Goal: Task Accomplishment & Management: Complete application form

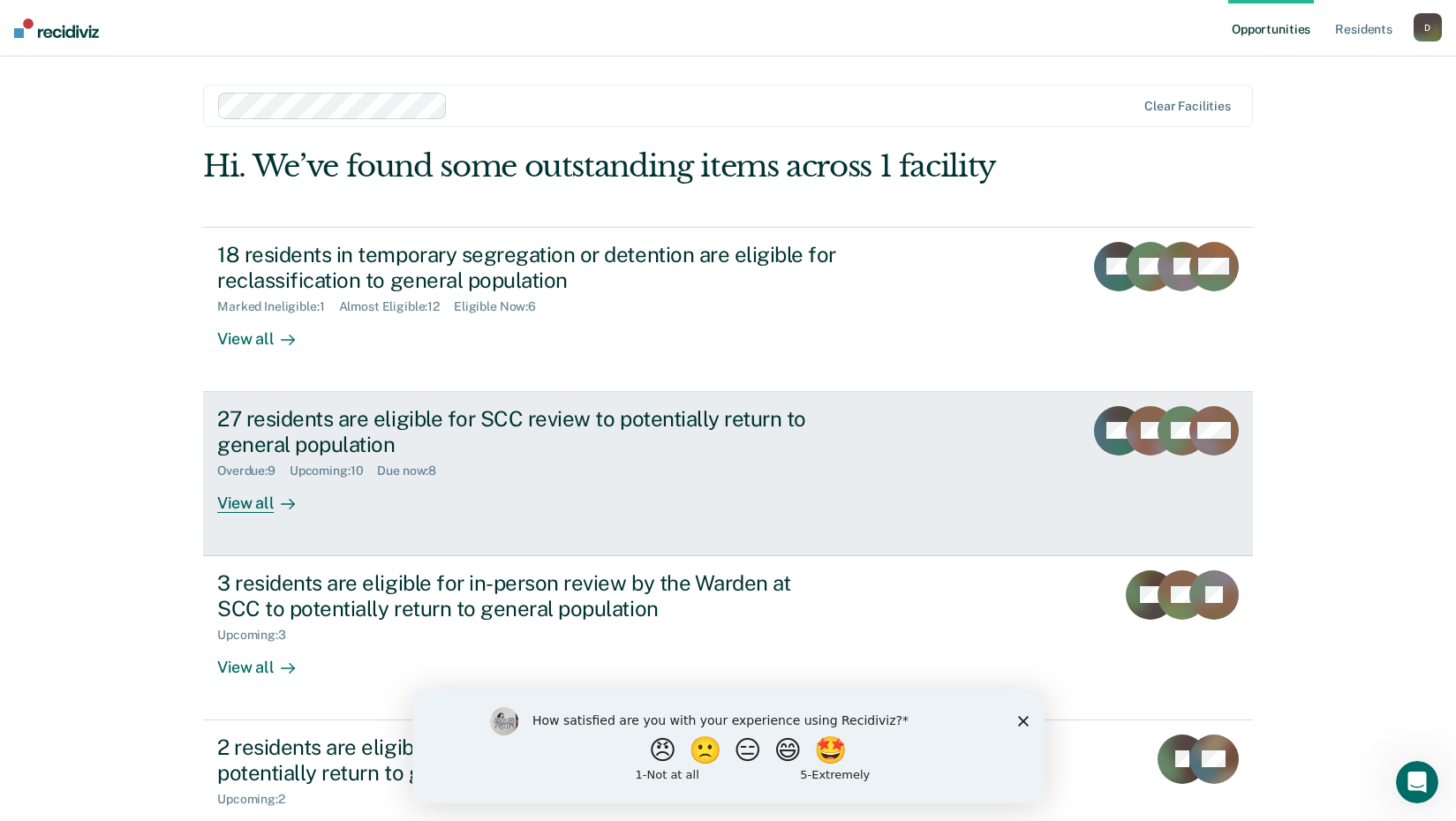
click at [501, 435] on div "27 residents are eligible for SCC review to potentially return to general popul…" at bounding box center [527, 432] width 620 height 51
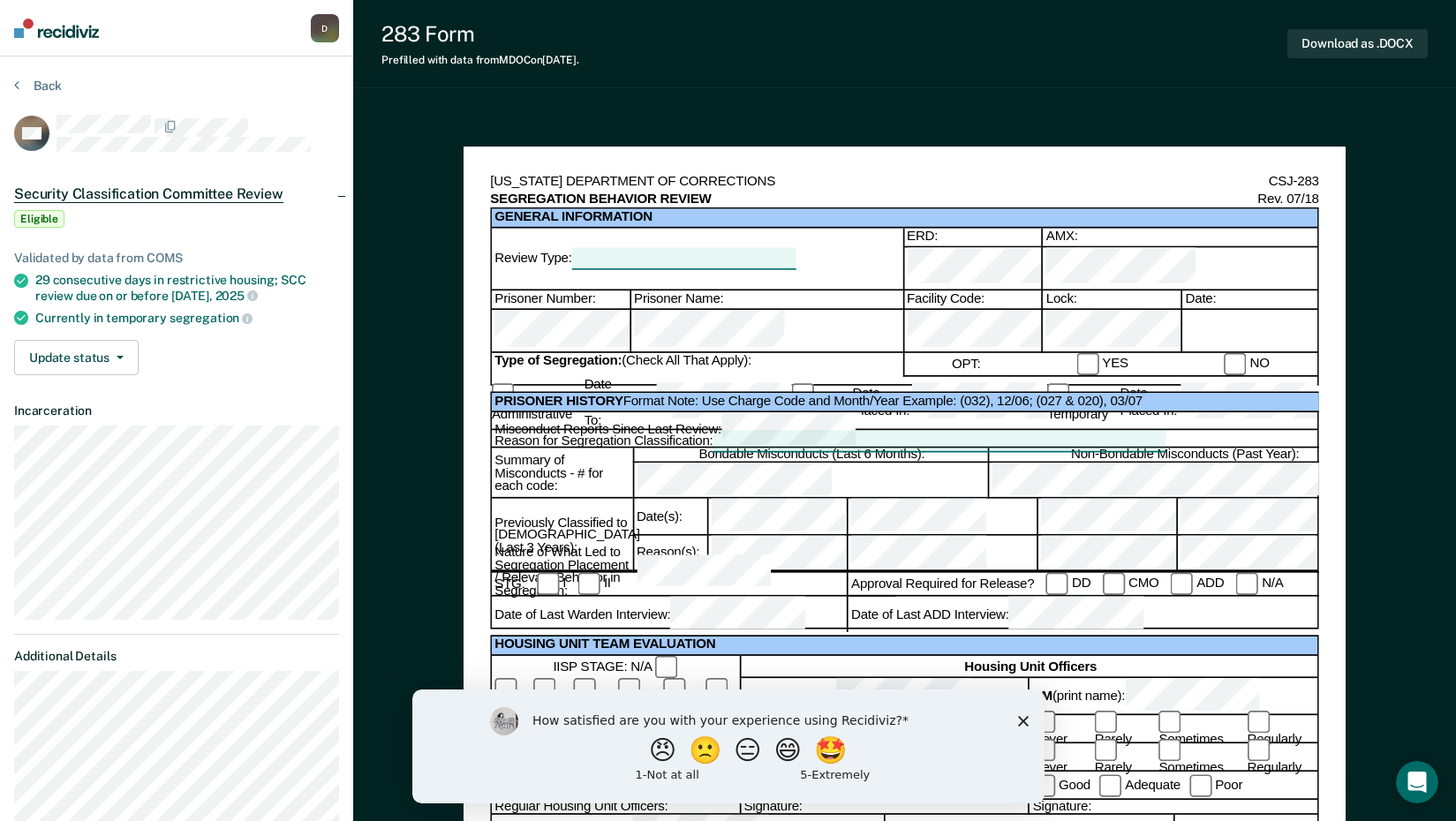
click at [1201, 310] on div at bounding box center [1248, 331] width 136 height 43
click at [1193, 311] on div at bounding box center [1248, 331] width 136 height 43
click at [741, 751] on button "😑" at bounding box center [749, 750] width 41 height 36
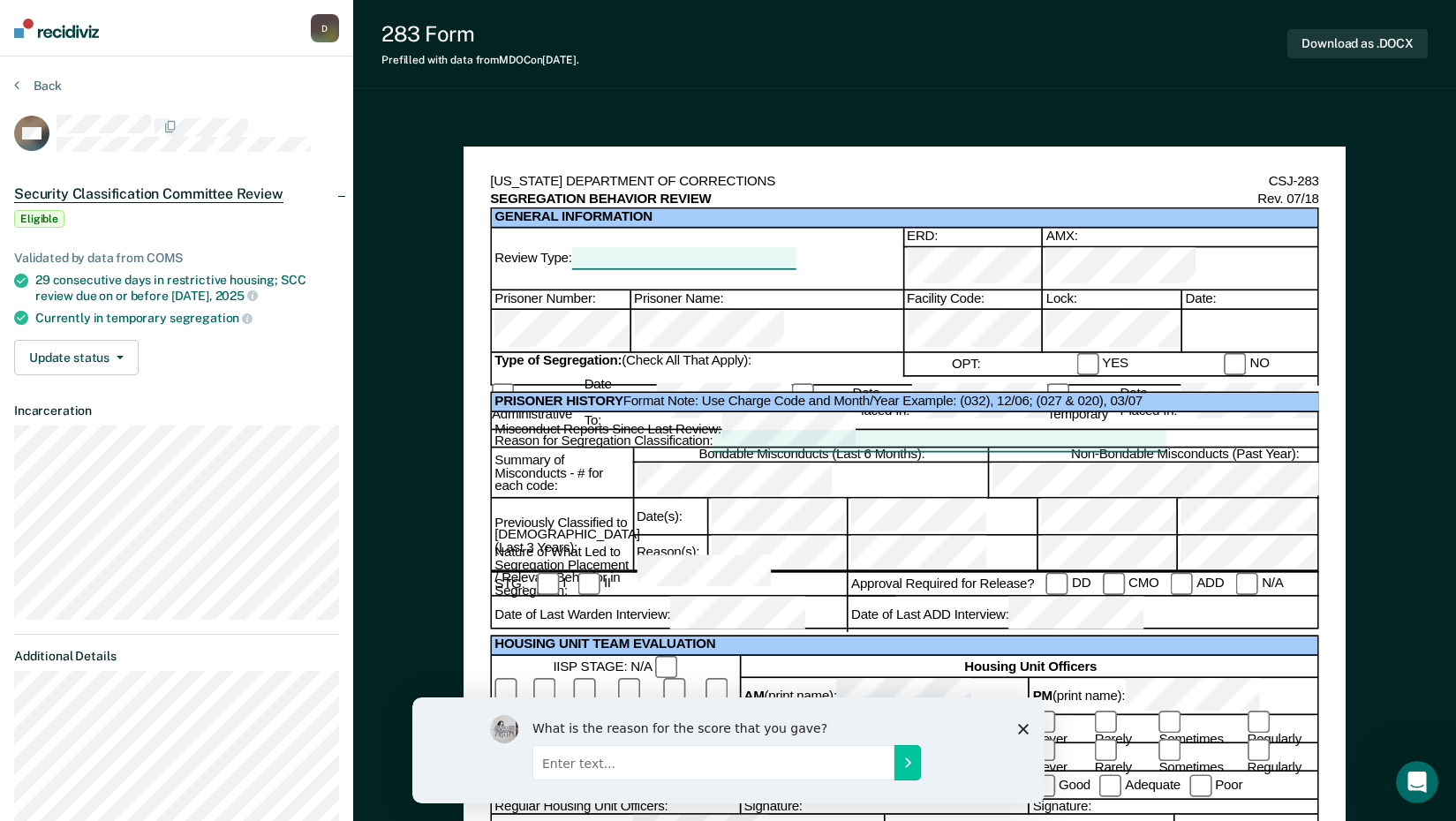
click at [1204, 310] on div at bounding box center [1248, 331] width 136 height 43
drag, startPoint x: 788, startPoint y: 708, endPoint x: 750, endPoint y: 733, distance: 45.5
click at [750, 733] on div "What is the reason for the score that you gave?" at bounding box center [727, 749] width 632 height 106
drag, startPoint x: 750, startPoint y: 733, endPoint x: 824, endPoint y: 740, distance: 74.3
click at [845, 721] on div "What is the reason for the score that you gave?" at bounding box center [736, 726] width 408 height 16
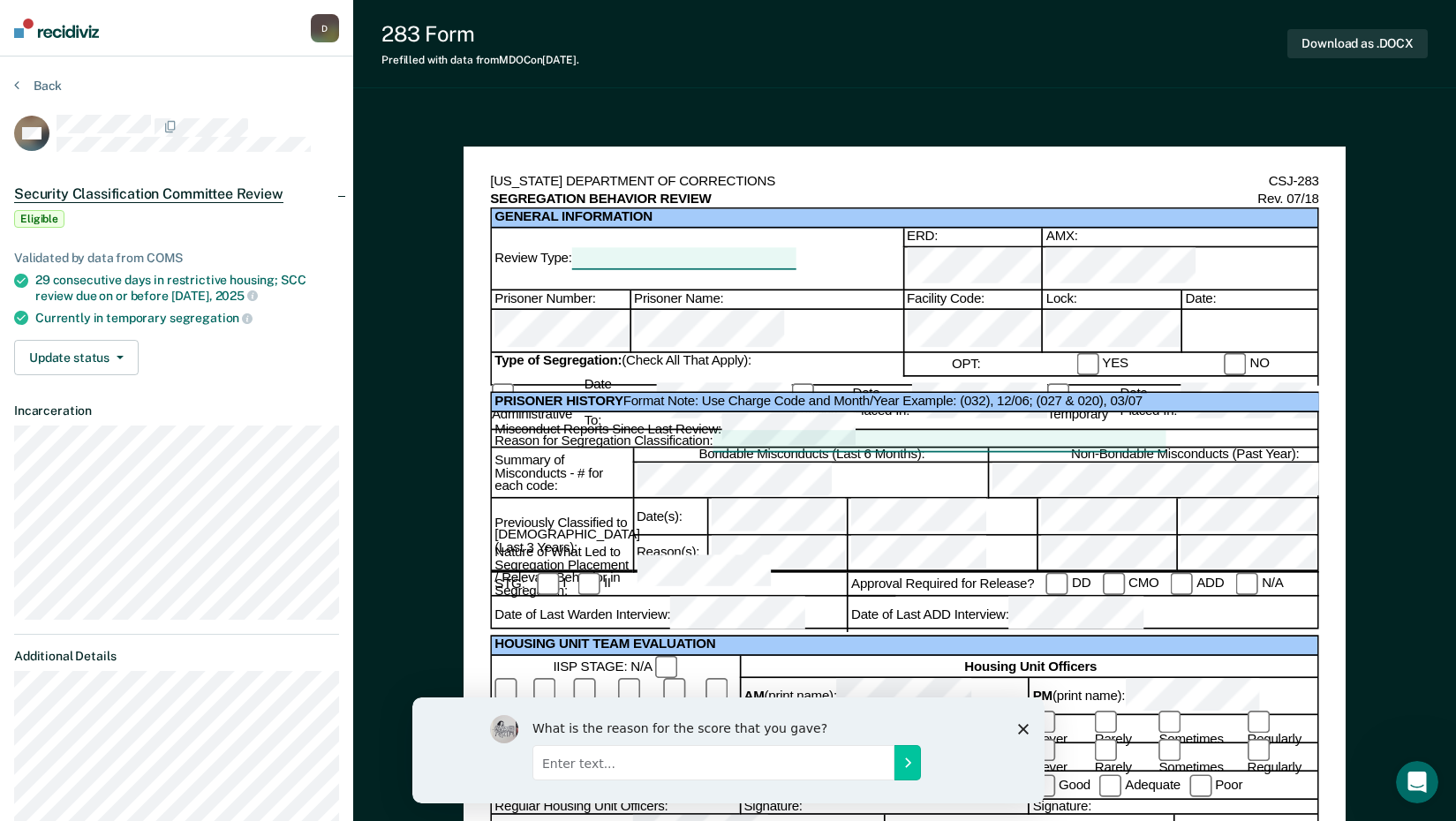
click at [1209, 310] on div at bounding box center [1248, 331] width 136 height 43
click at [1194, 317] on div at bounding box center [1248, 331] width 136 height 43
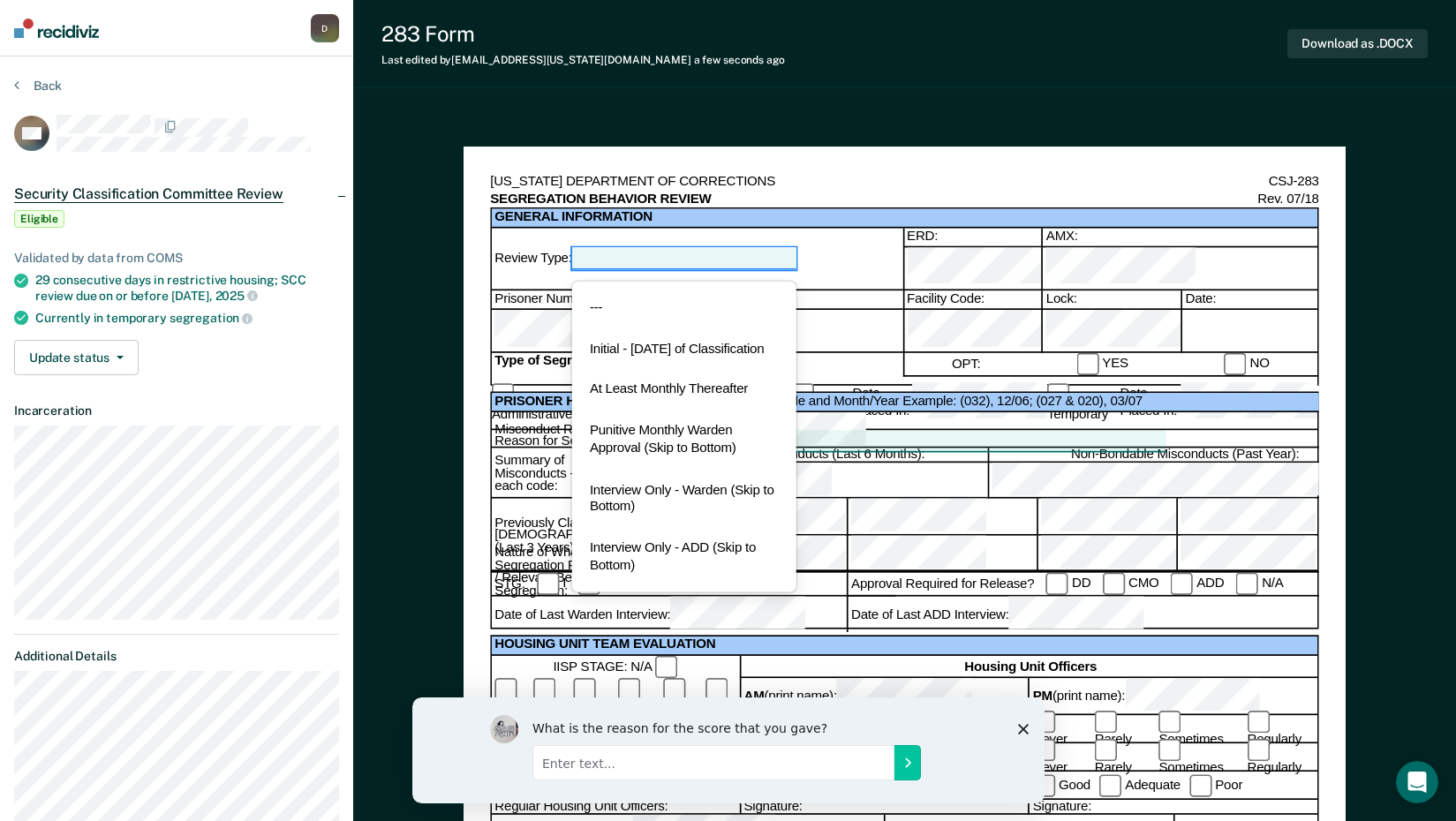
click at [676, 255] on div at bounding box center [684, 258] width 224 height 22
click at [659, 400] on div "At Least Monthly Thereafter" at bounding box center [684, 390] width 224 height 41
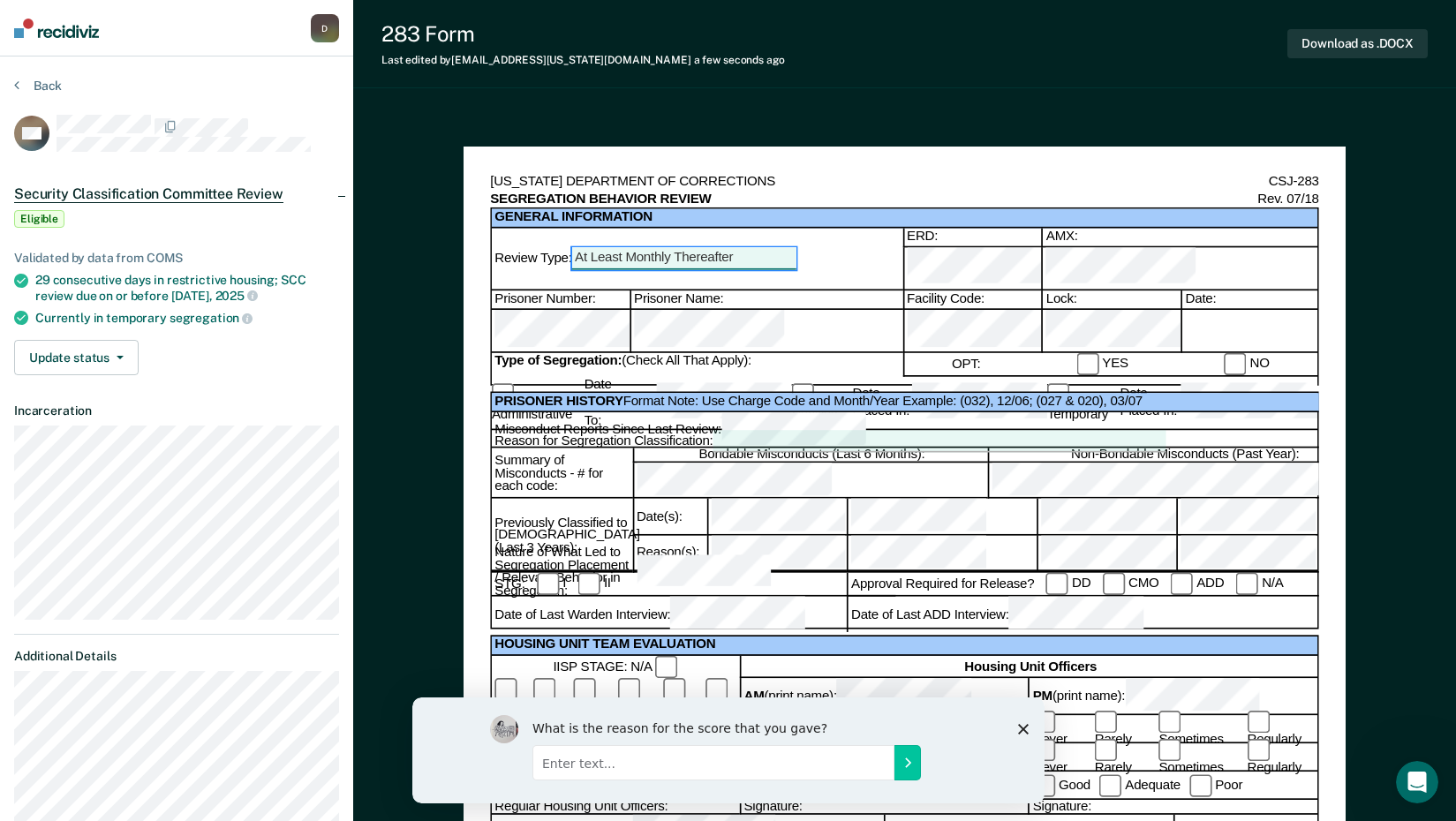
click at [782, 431] on div at bounding box center [938, 441] width 452 height 22
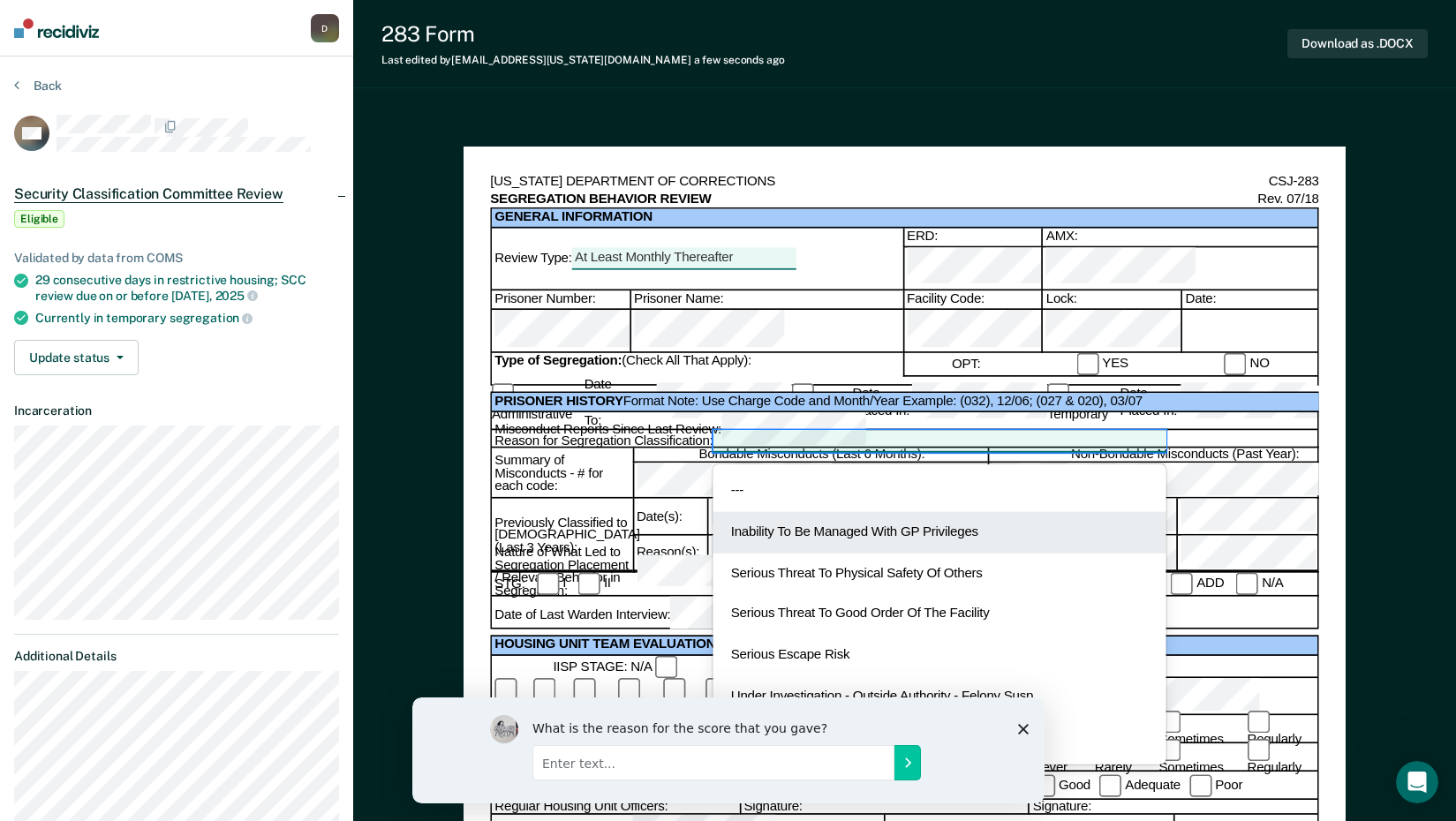
click at [819, 512] on div "Inability To Be Managed With GP Privileges" at bounding box center [938, 533] width 452 height 41
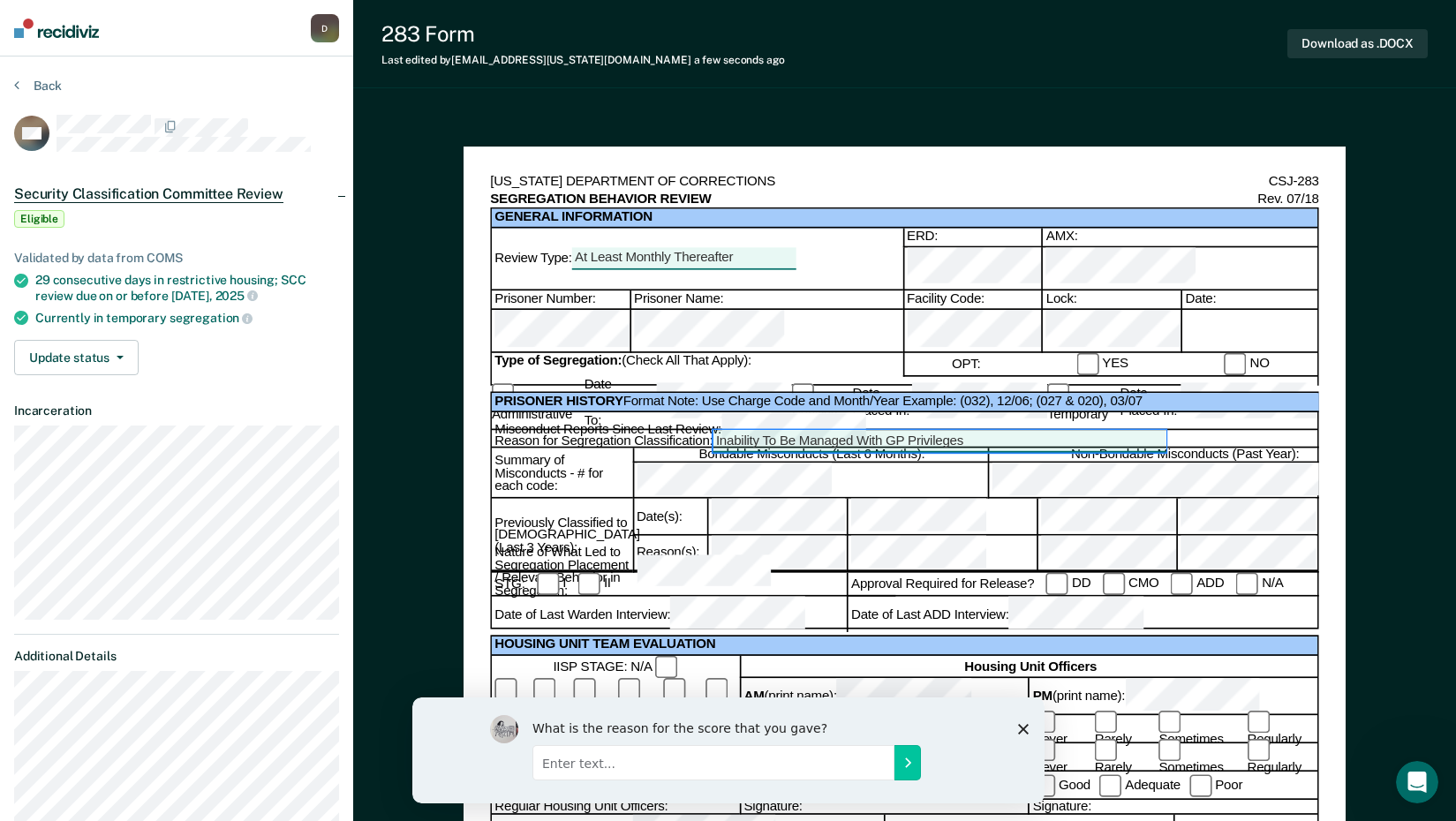
scroll to position [88, 0]
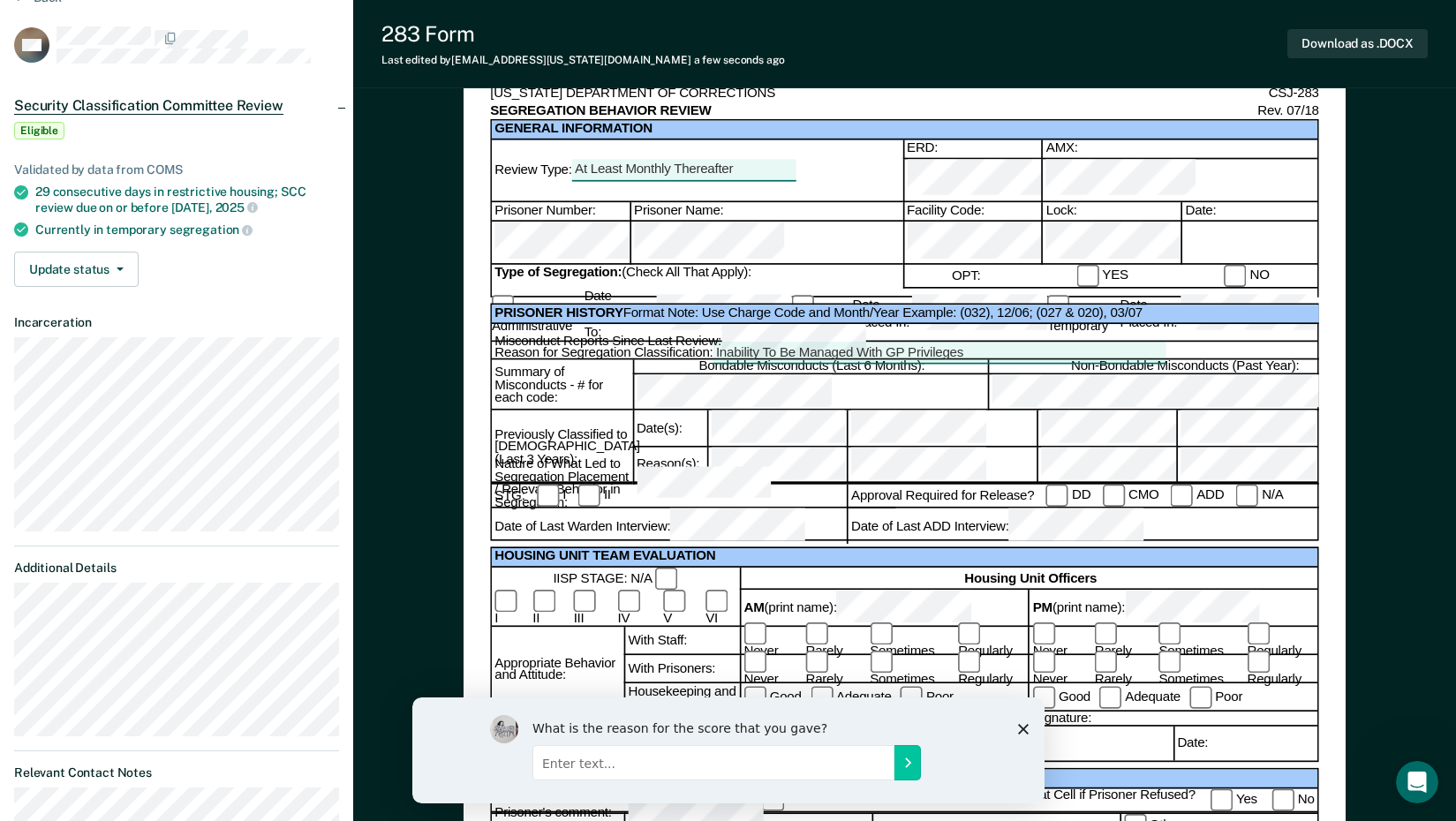
click at [673, 484] on div at bounding box center [1006, 485] width 747 height 2
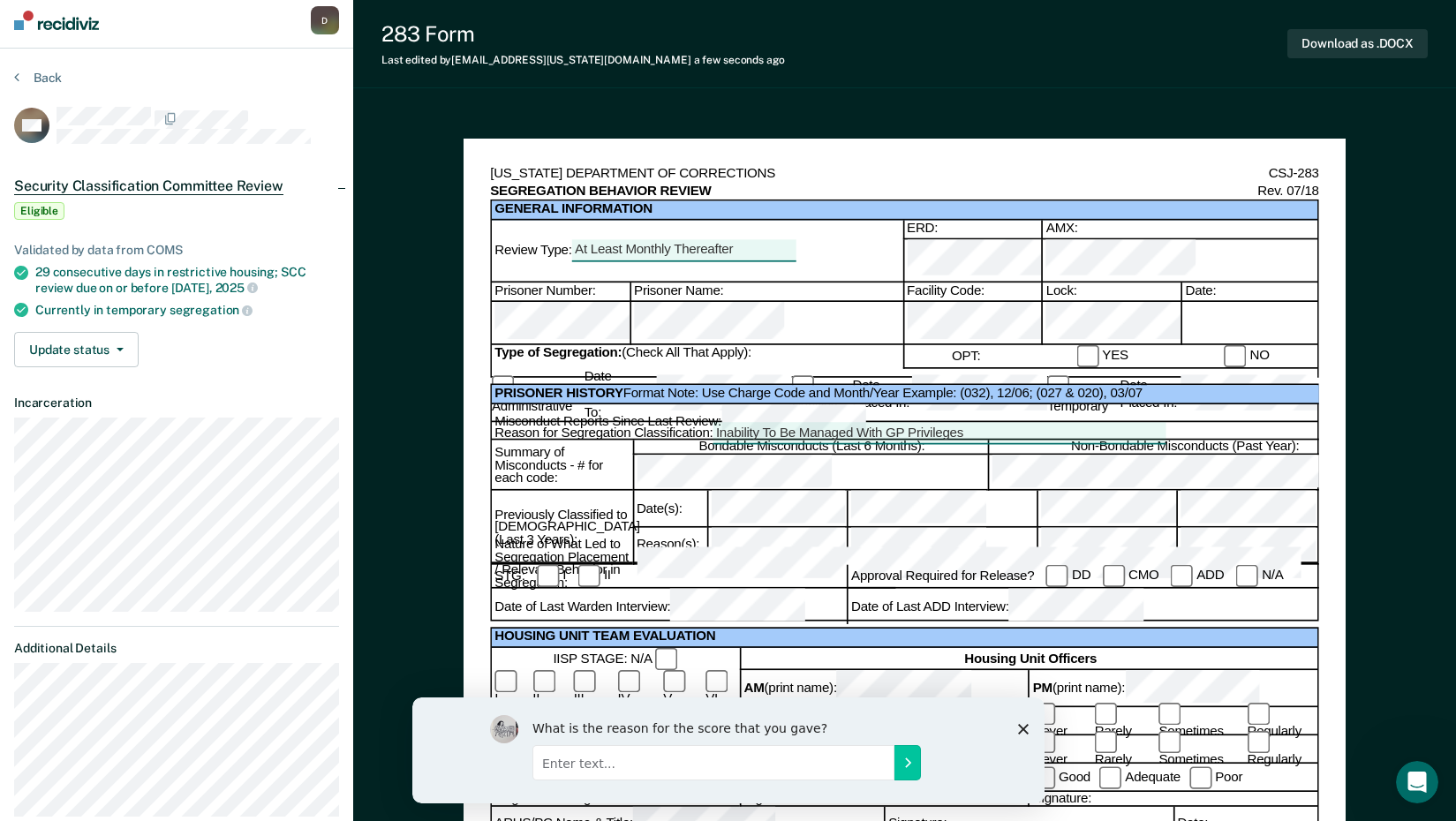
scroll to position [0, 0]
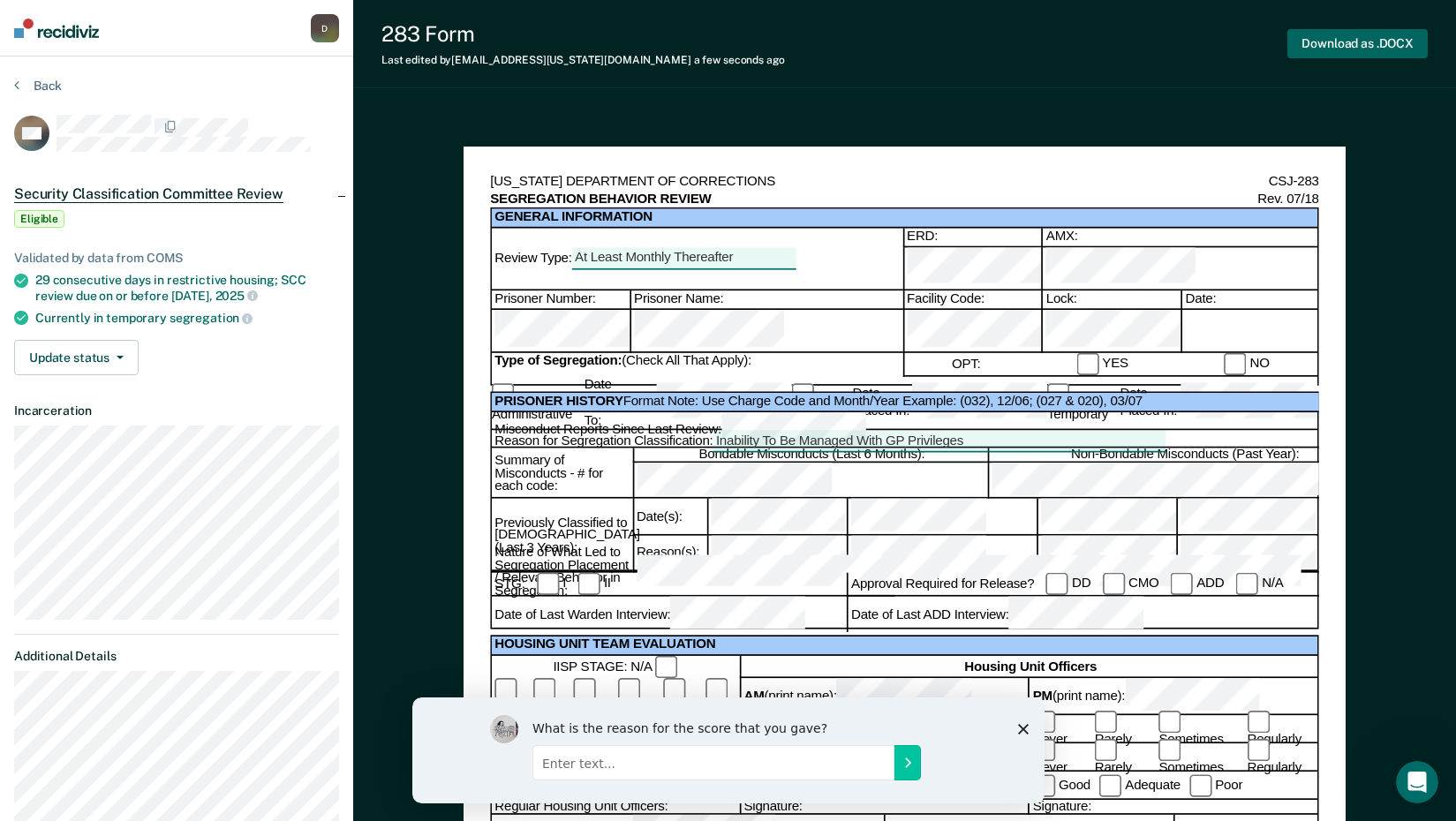
click at [1327, 36] on button "Download as .DOCX" at bounding box center [1358, 43] width 140 height 29
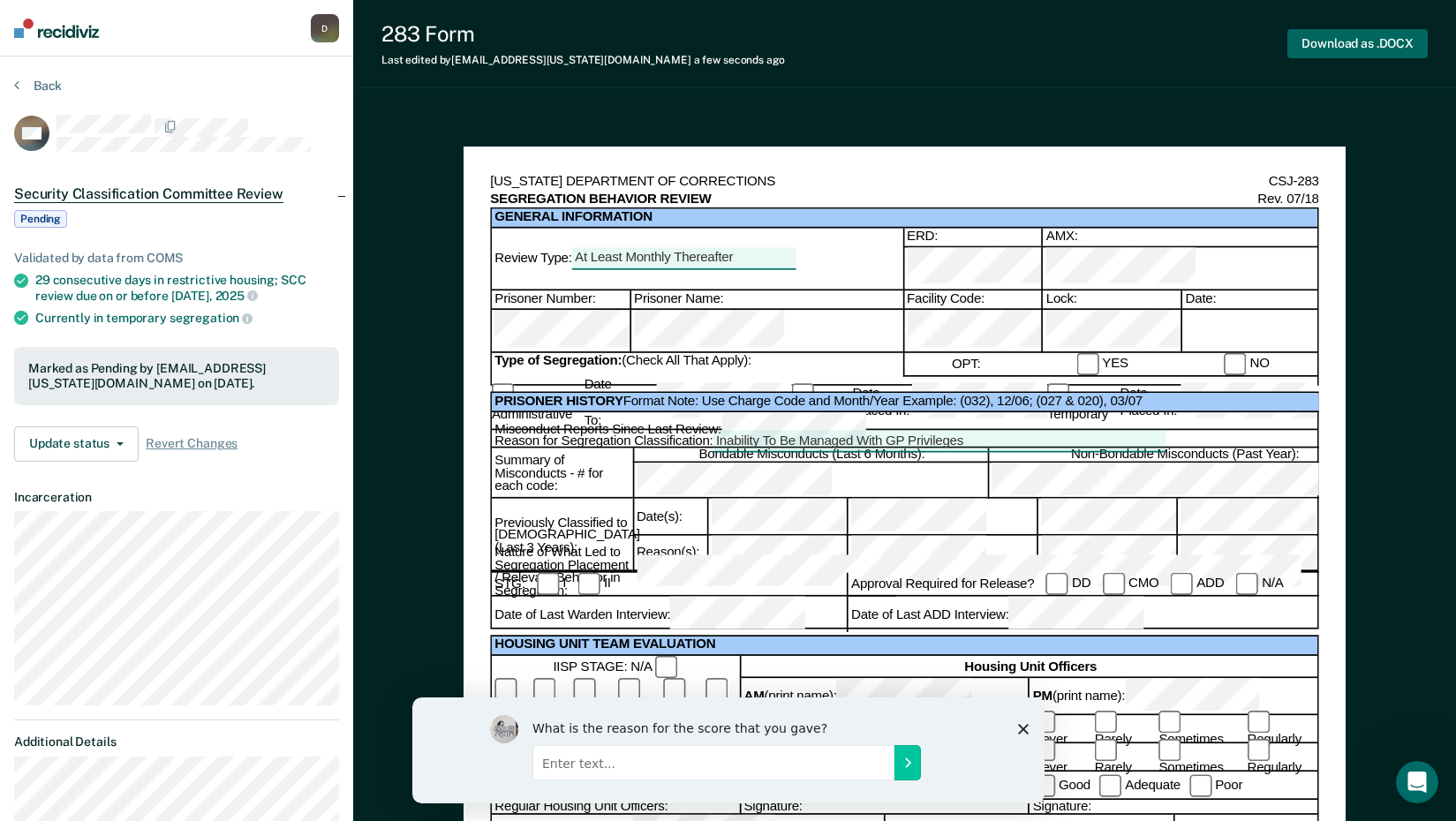
click at [1394, 47] on button "Download as .DOCX" at bounding box center [1358, 43] width 140 height 29
click at [38, 86] on button "Back" at bounding box center [37, 85] width 48 height 16
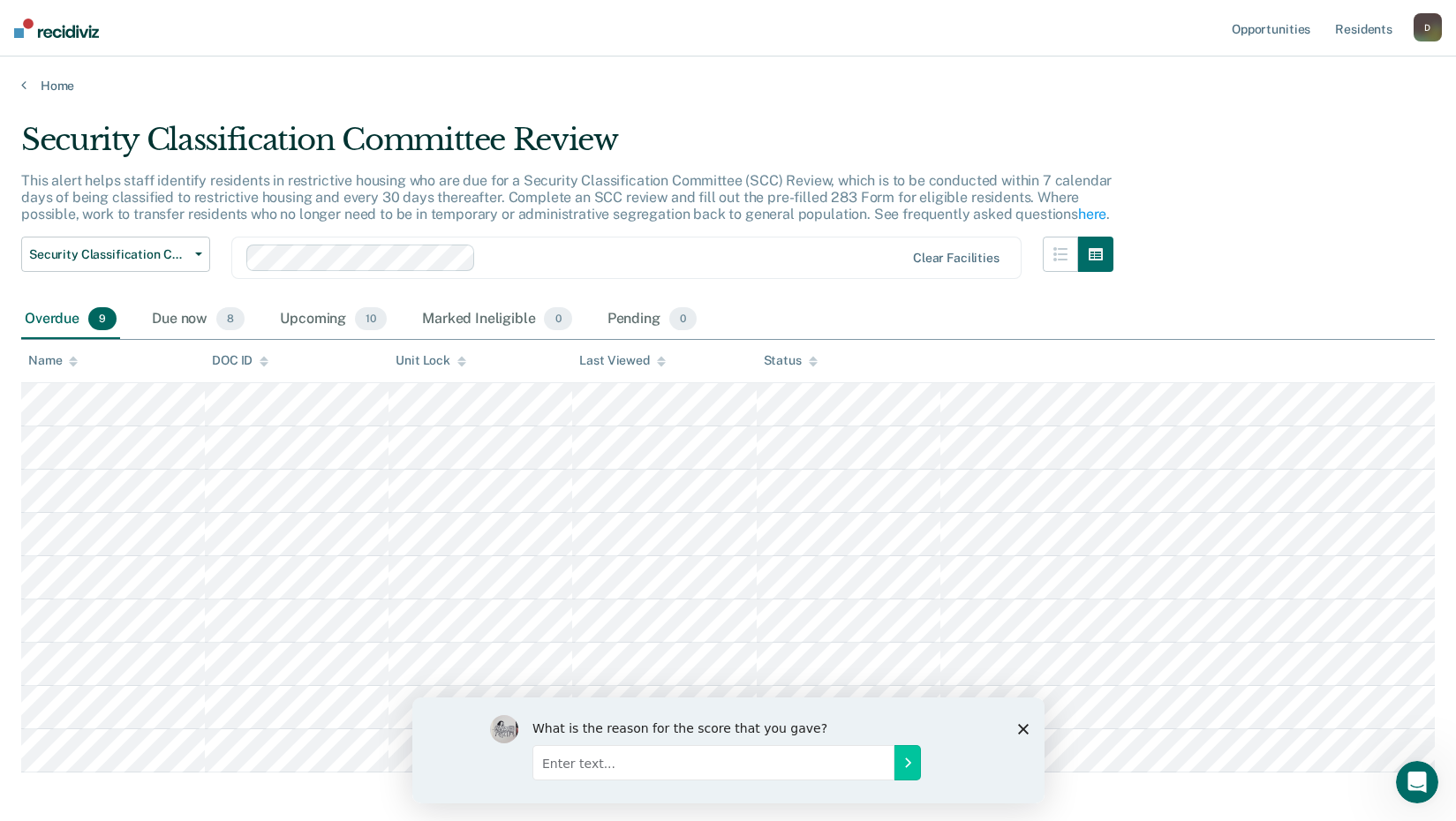
scroll to position [79, 0]
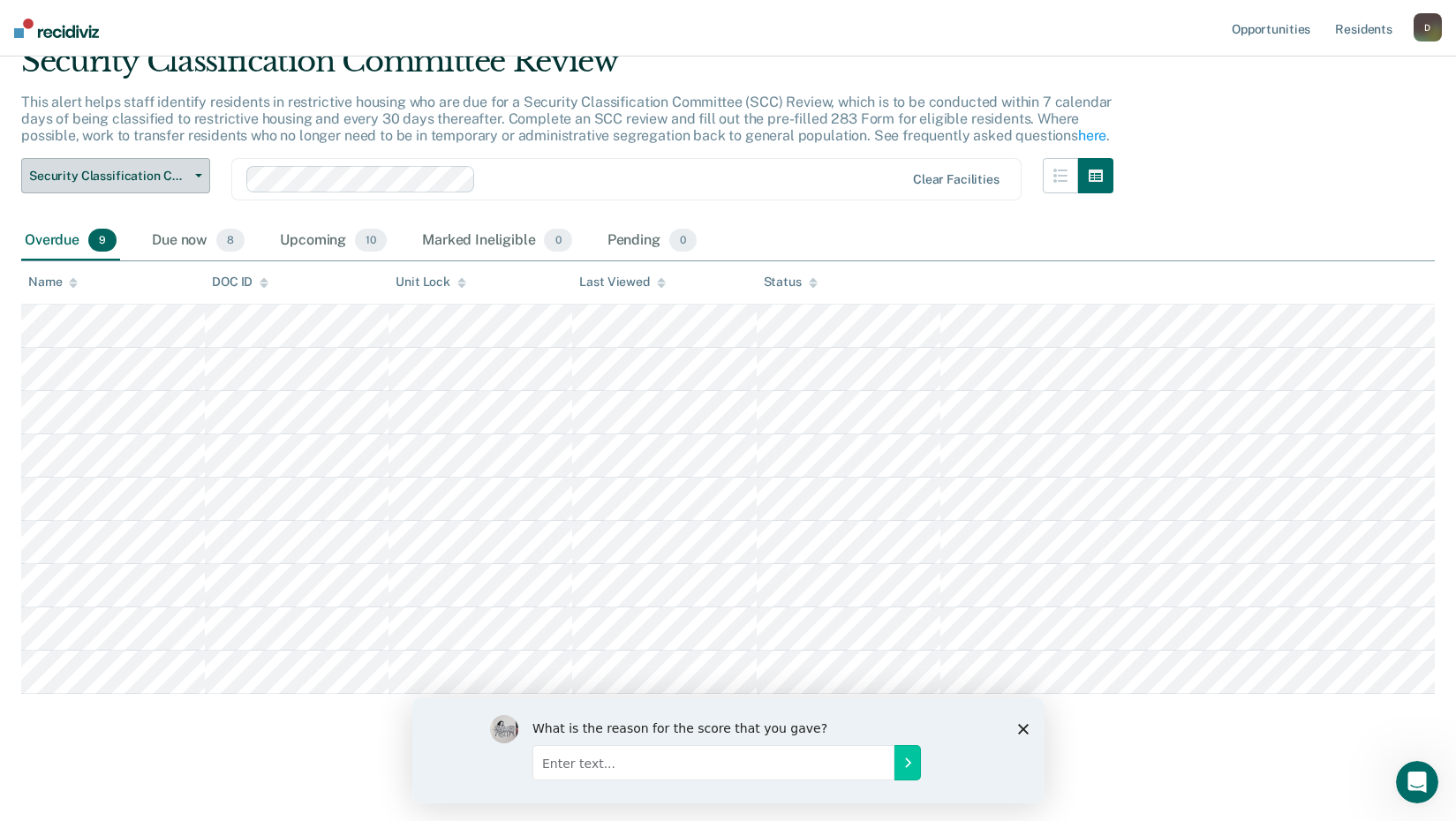
click at [197, 236] on div "Due now 8" at bounding box center [198, 241] width 100 height 38
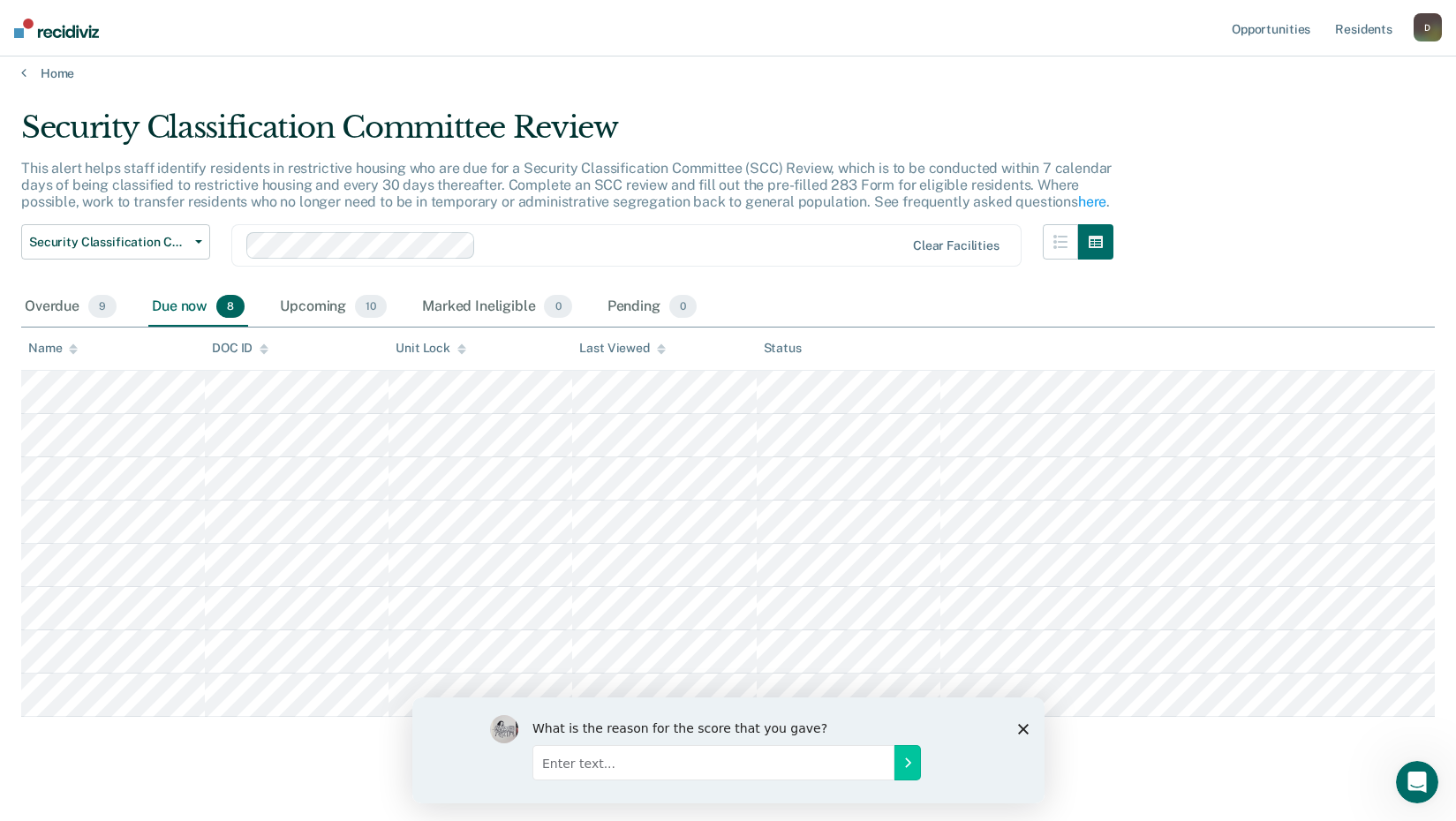
scroll to position [0, 0]
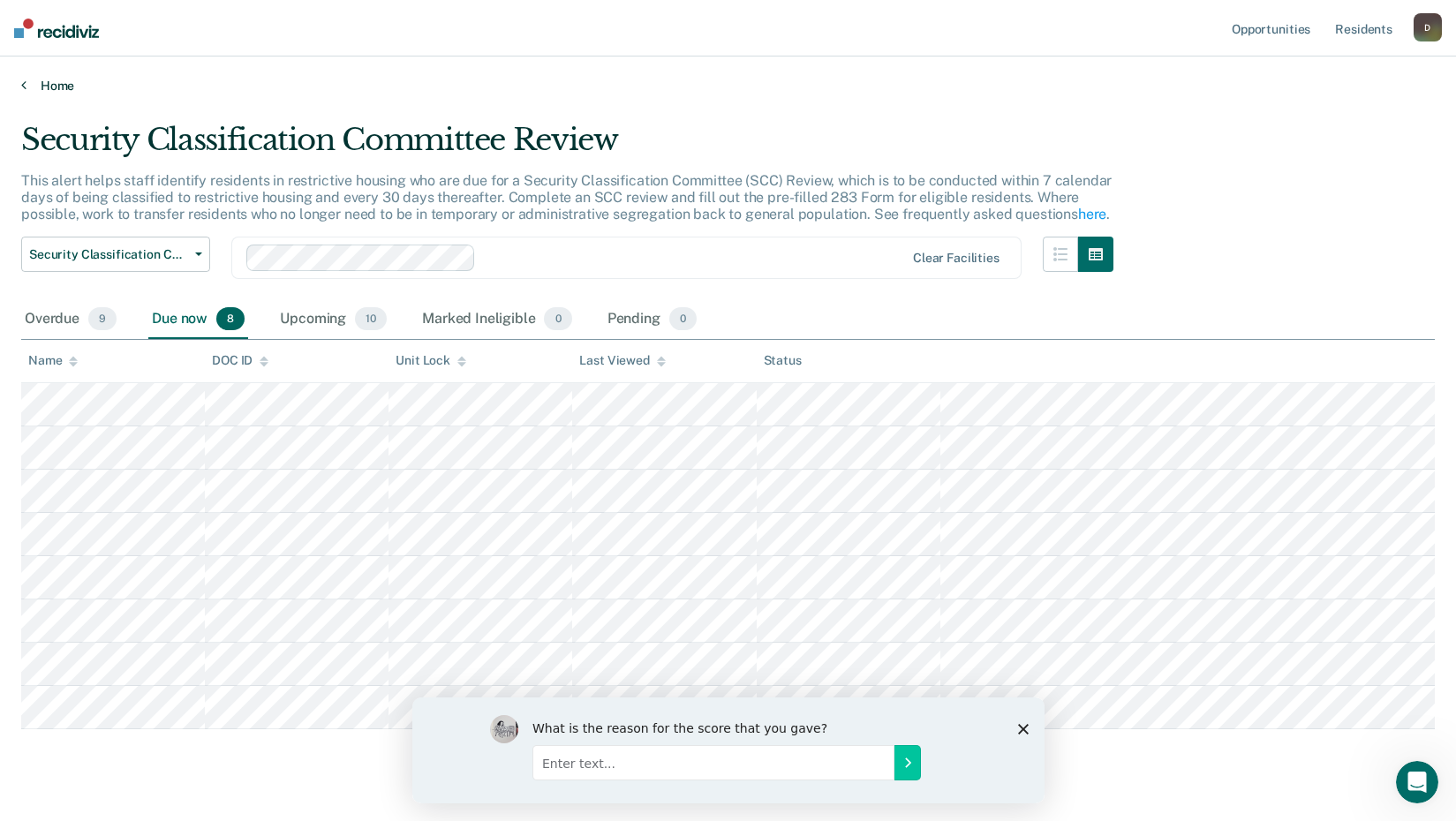
click at [53, 91] on link "Home" at bounding box center [728, 85] width 1414 height 16
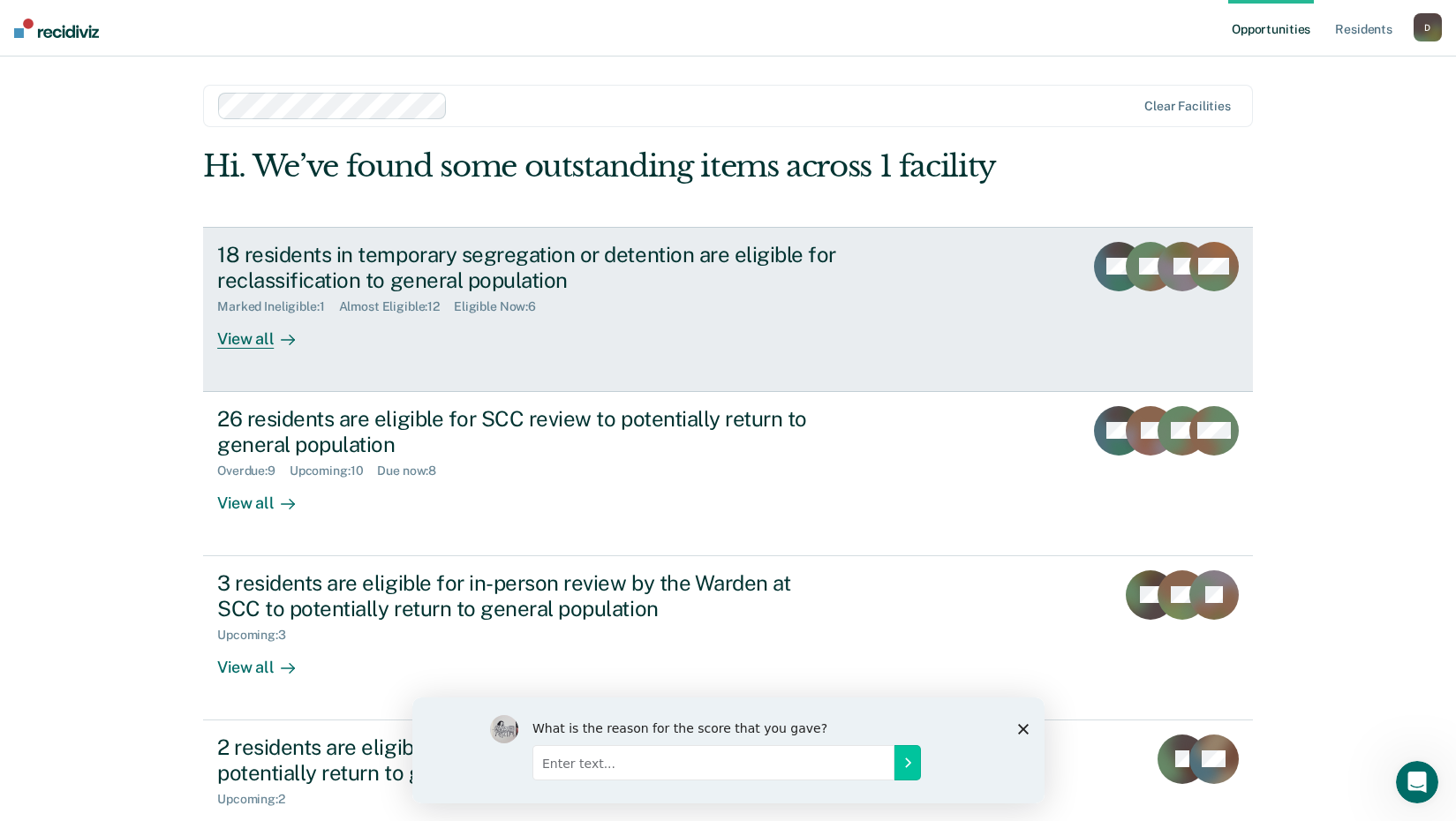
click at [332, 270] on div "18 residents in temporary segregation or detention are eligible for reclassific…" at bounding box center [527, 267] width 620 height 51
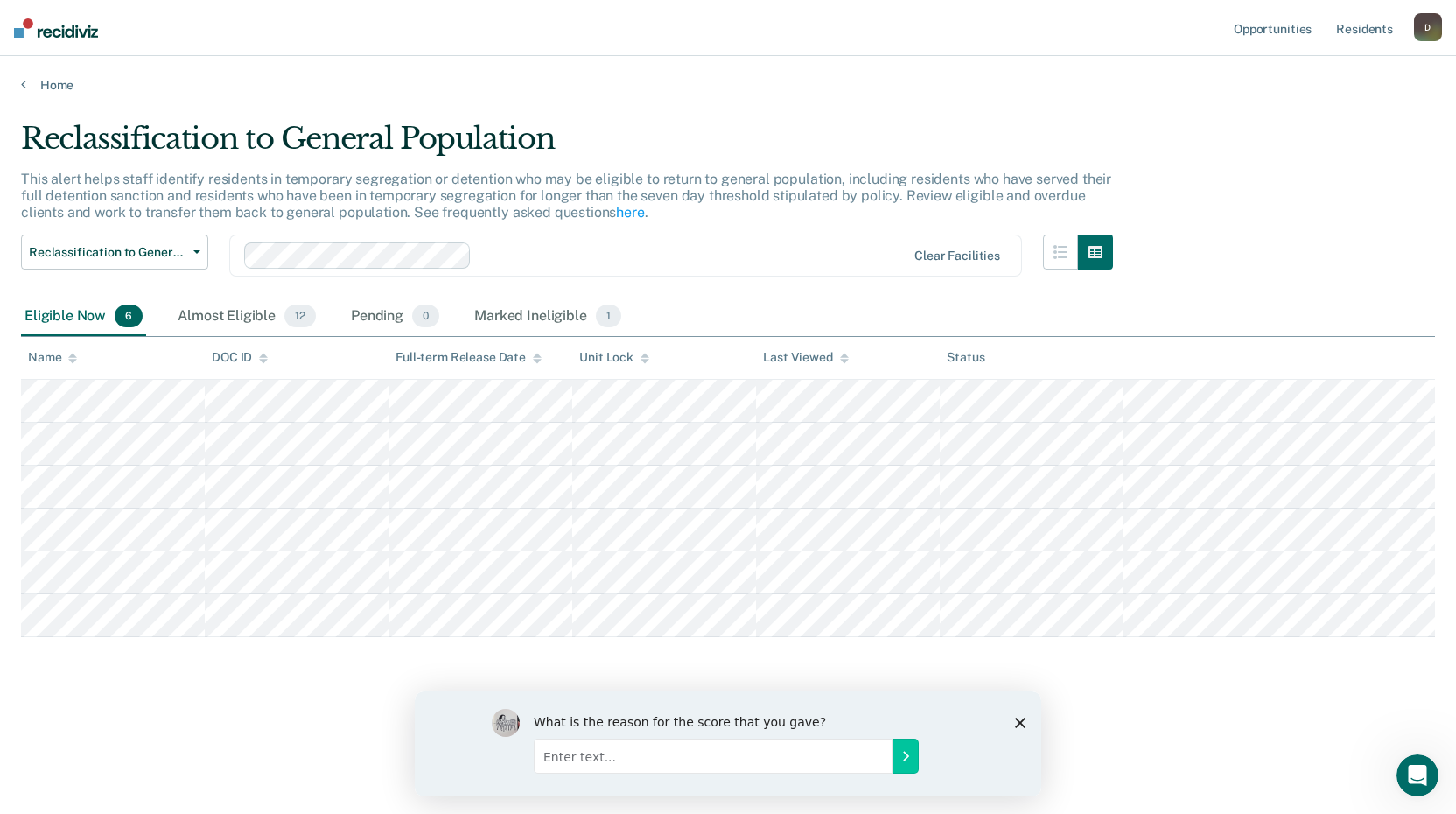
click at [83, 315] on div "Eligible Now 6" at bounding box center [84, 317] width 125 height 38
click at [47, 82] on link "Home" at bounding box center [728, 84] width 1414 height 16
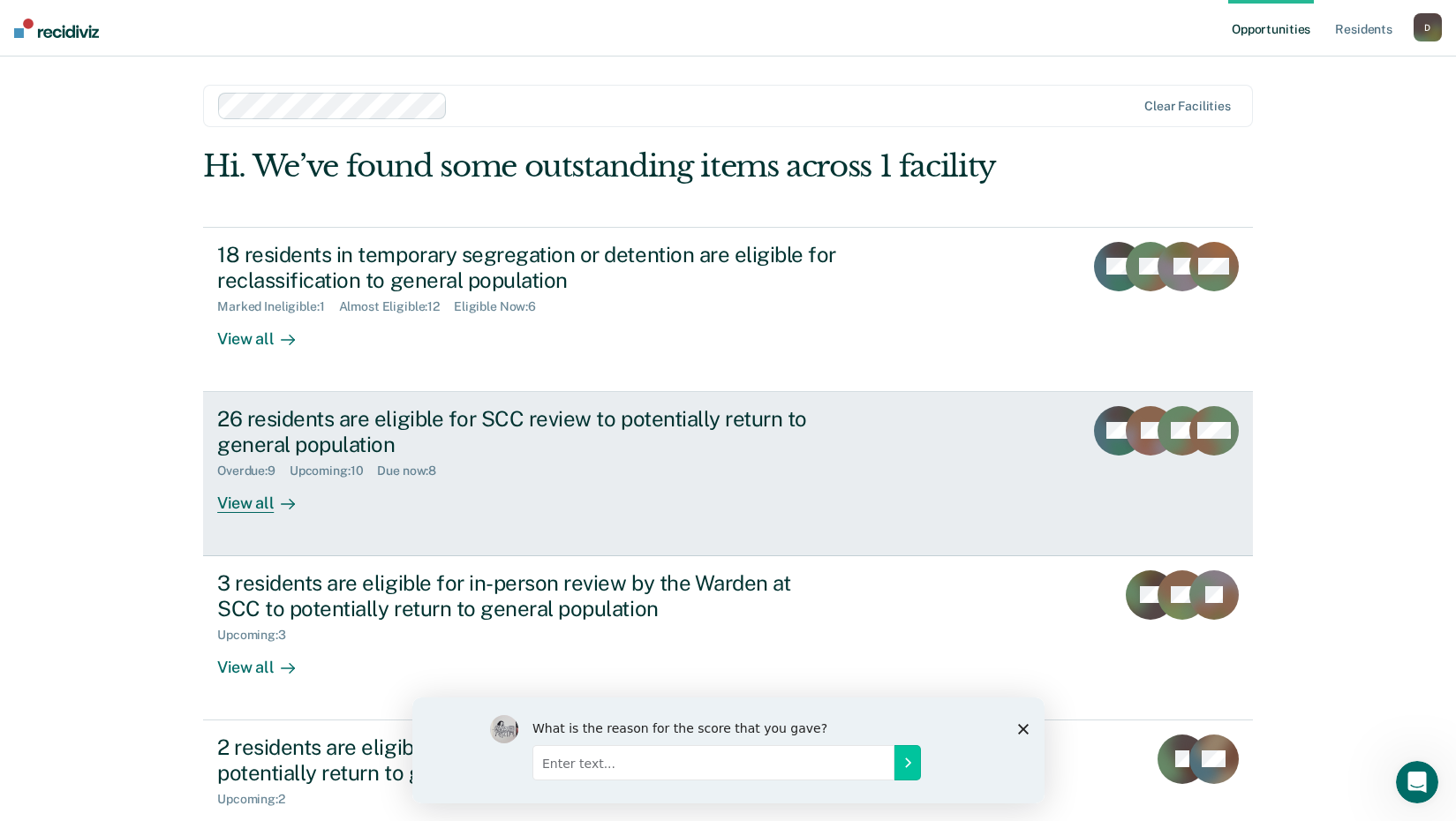
click at [452, 410] on div "26 residents are eligible for SCC review to potentially return to general popul…" at bounding box center [527, 432] width 620 height 51
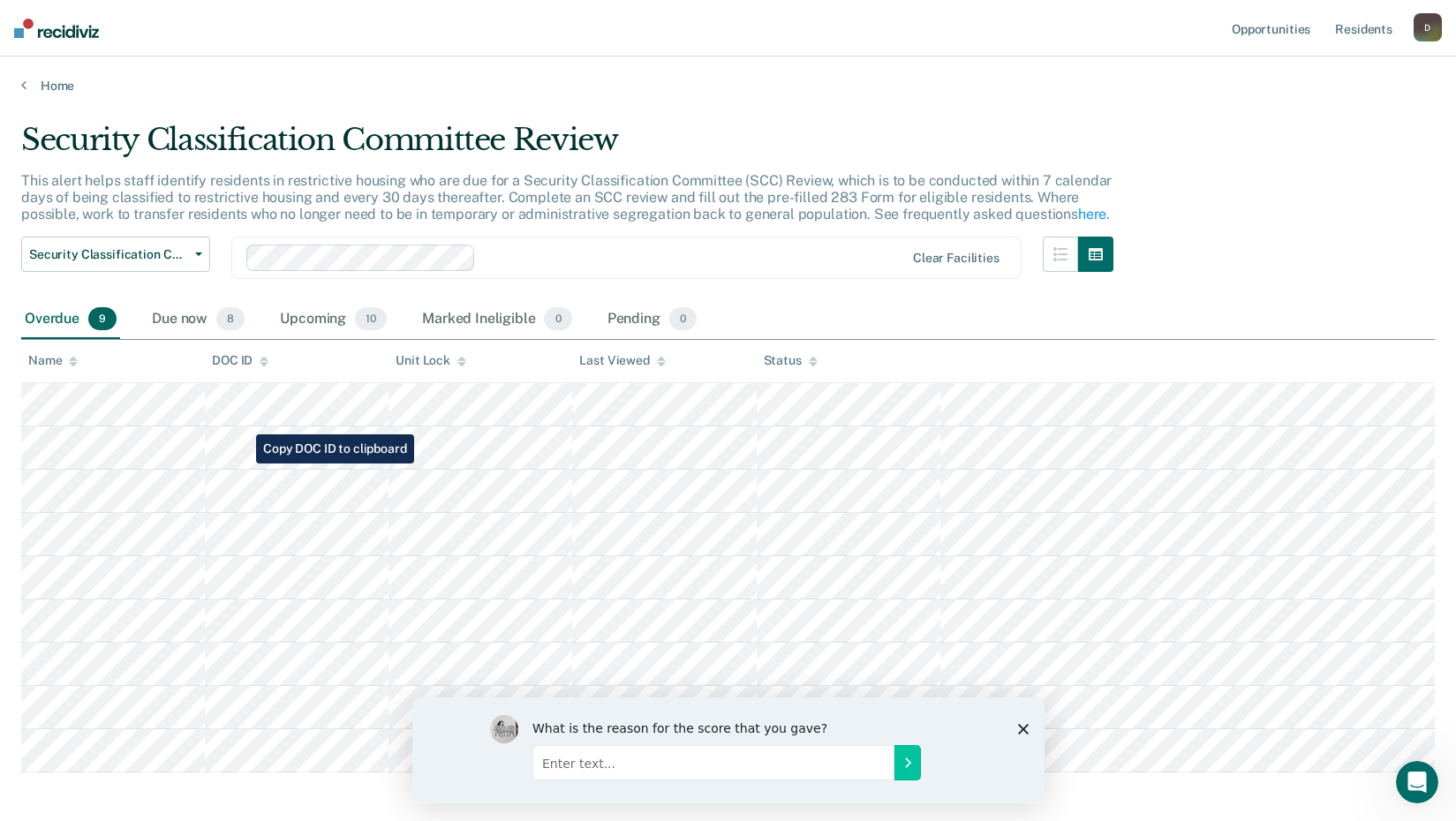
scroll to position [79, 0]
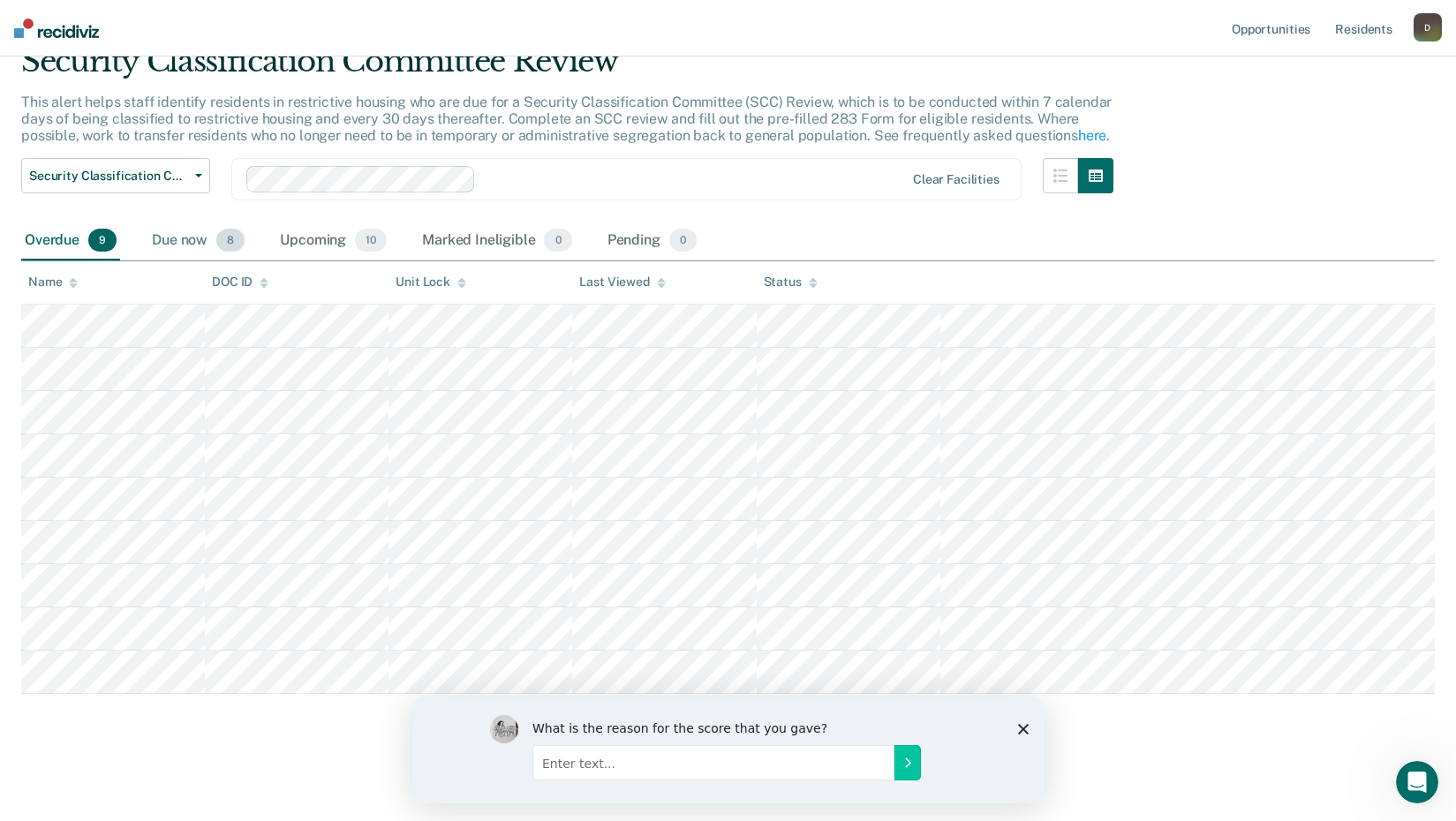
click at [191, 240] on div "Due now 8" at bounding box center [198, 241] width 100 height 38
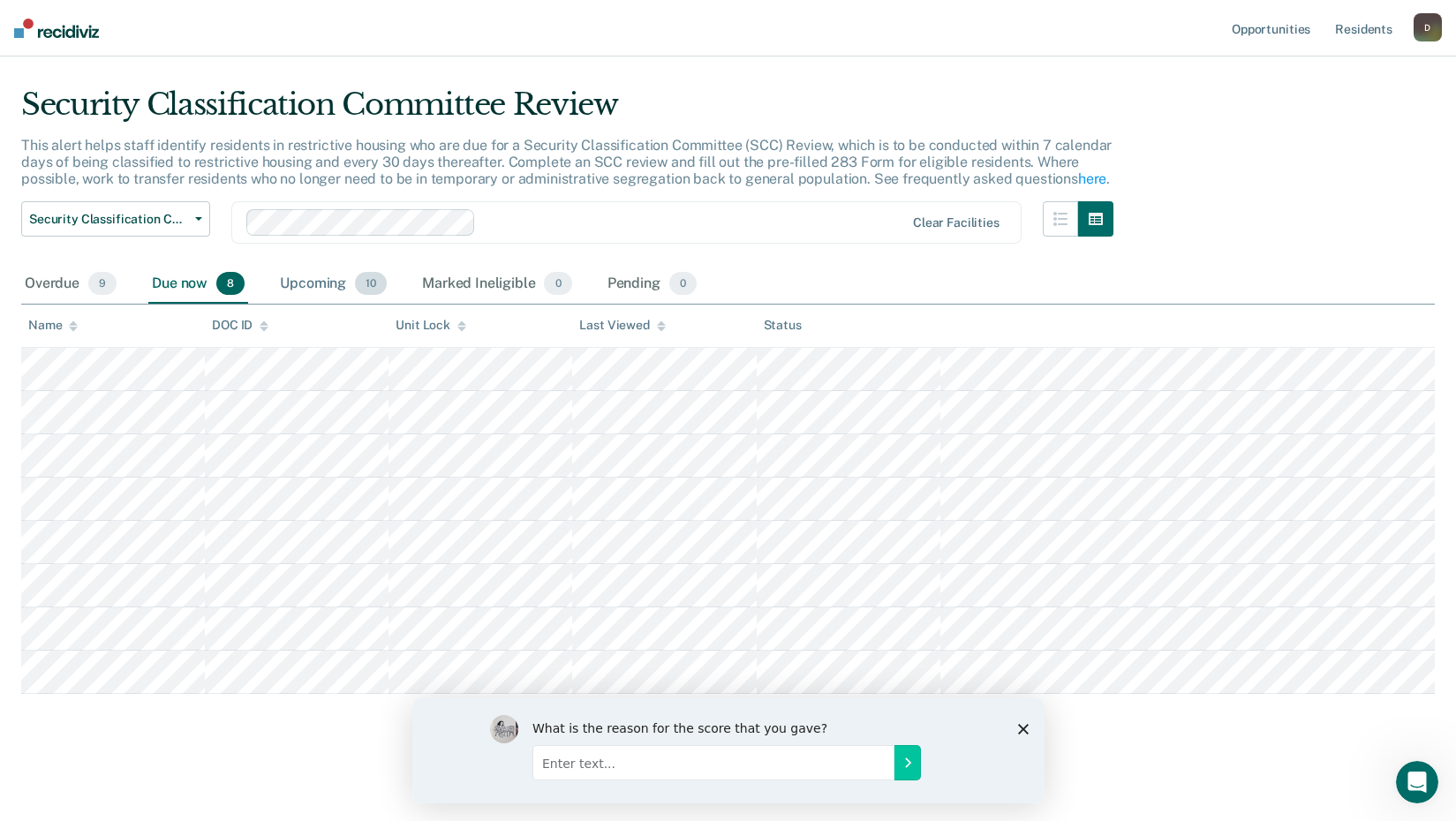
click at [331, 284] on div "Upcoming 10" at bounding box center [333, 284] width 114 height 38
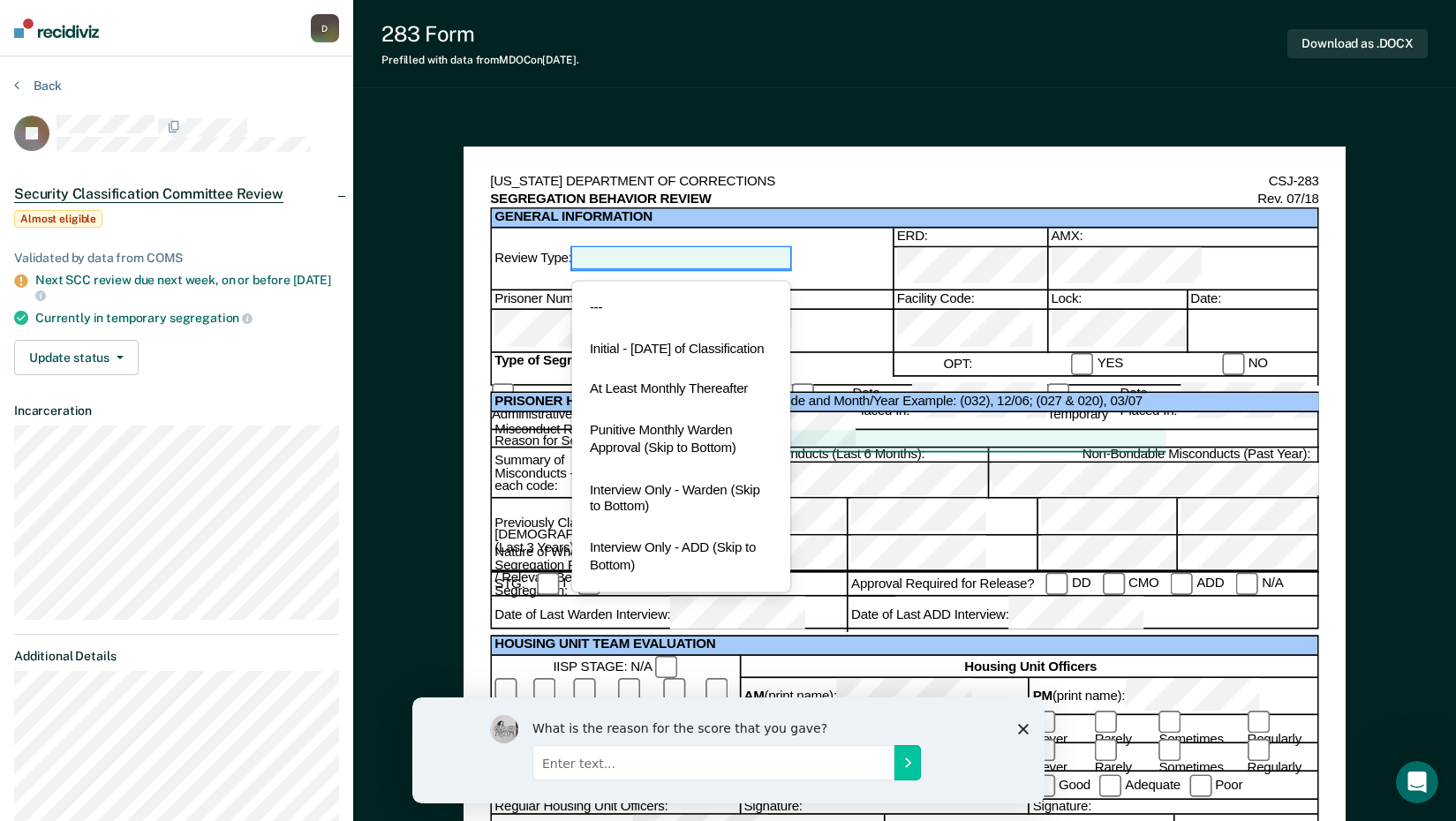
click at [779, 248] on div at bounding box center [682, 258] width 219 height 22
click at [692, 401] on div "At Least Monthly Thereafter" at bounding box center [682, 390] width 219 height 41
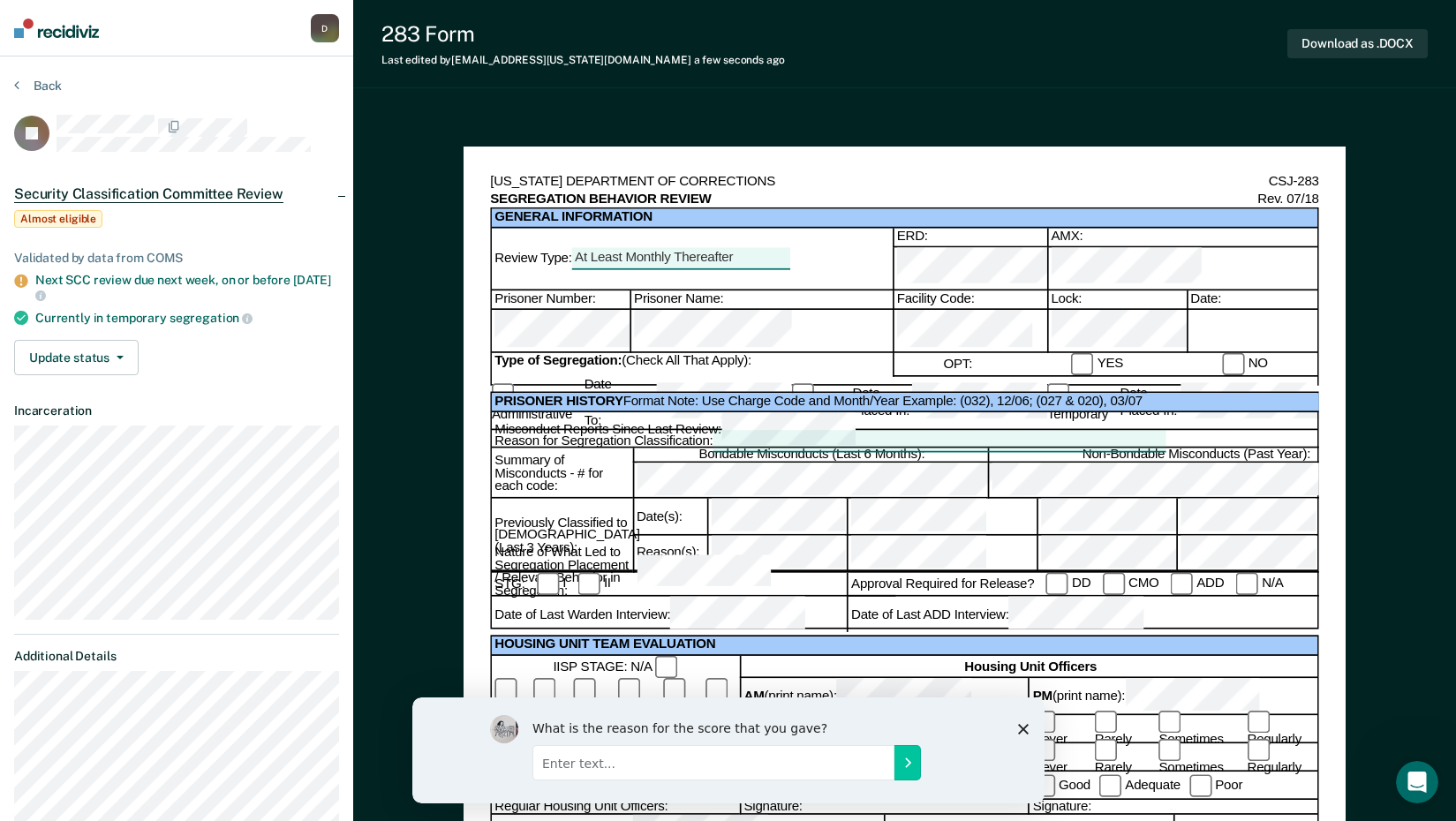
click at [765, 391] on div "[US_STATE] DEPARTMENT OF CORRECTIONS CSJ-283 SEGREGATION BEHAVIOR REVIEW Rev. 0…" at bounding box center [904, 721] width 828 height 1095
click at [767, 431] on div at bounding box center [938, 441] width 452 height 22
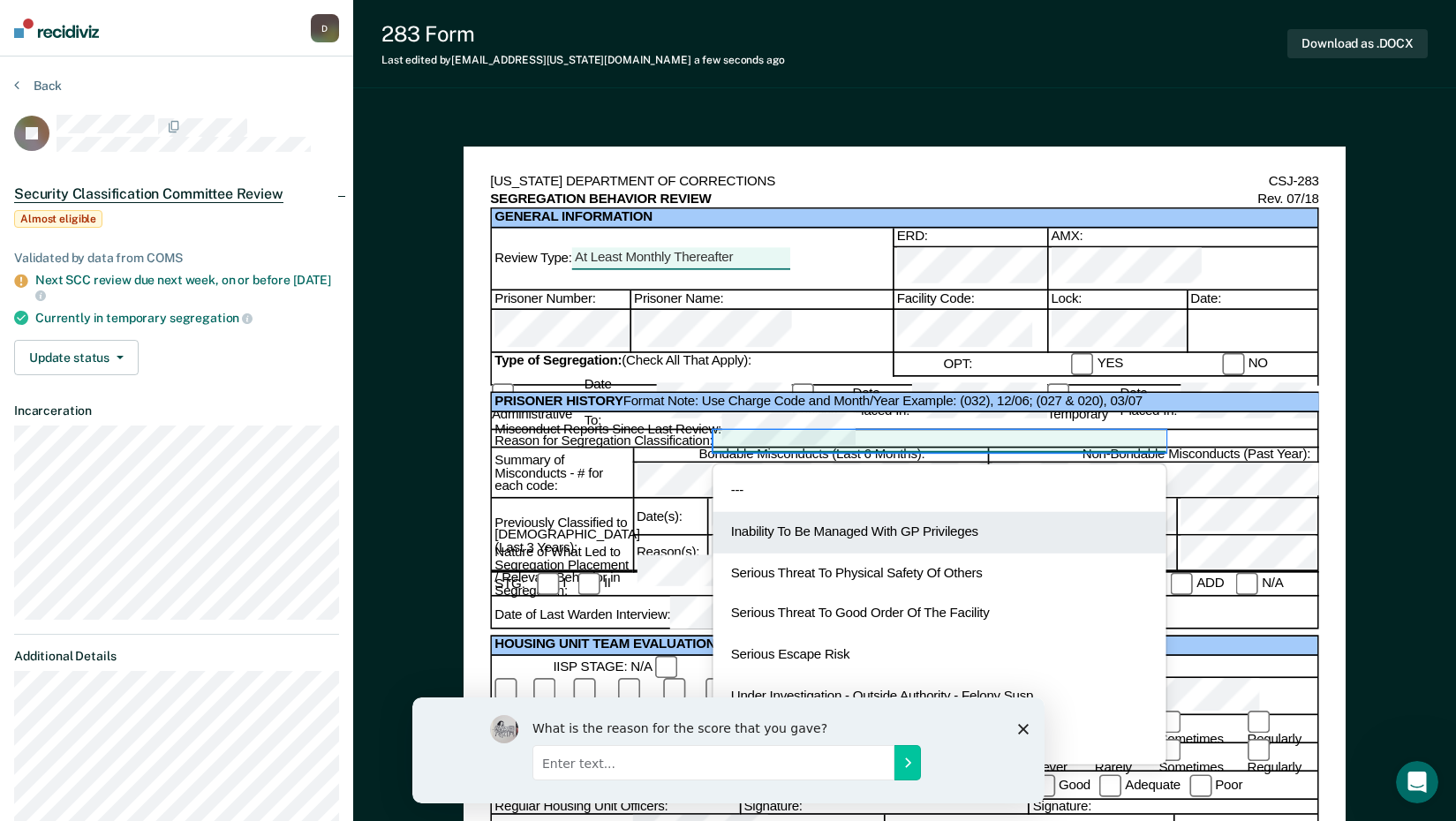
drag, startPoint x: 786, startPoint y: 500, endPoint x: 774, endPoint y: 471, distance: 31.4
click at [774, 471] on div "--- Inability To Be Managed With GP Privileges Serious Threat To Physical Safet…" at bounding box center [938, 615] width 452 height 300
click at [773, 512] on div "Inability To Be Managed With GP Privileges" at bounding box center [938, 533] width 452 height 41
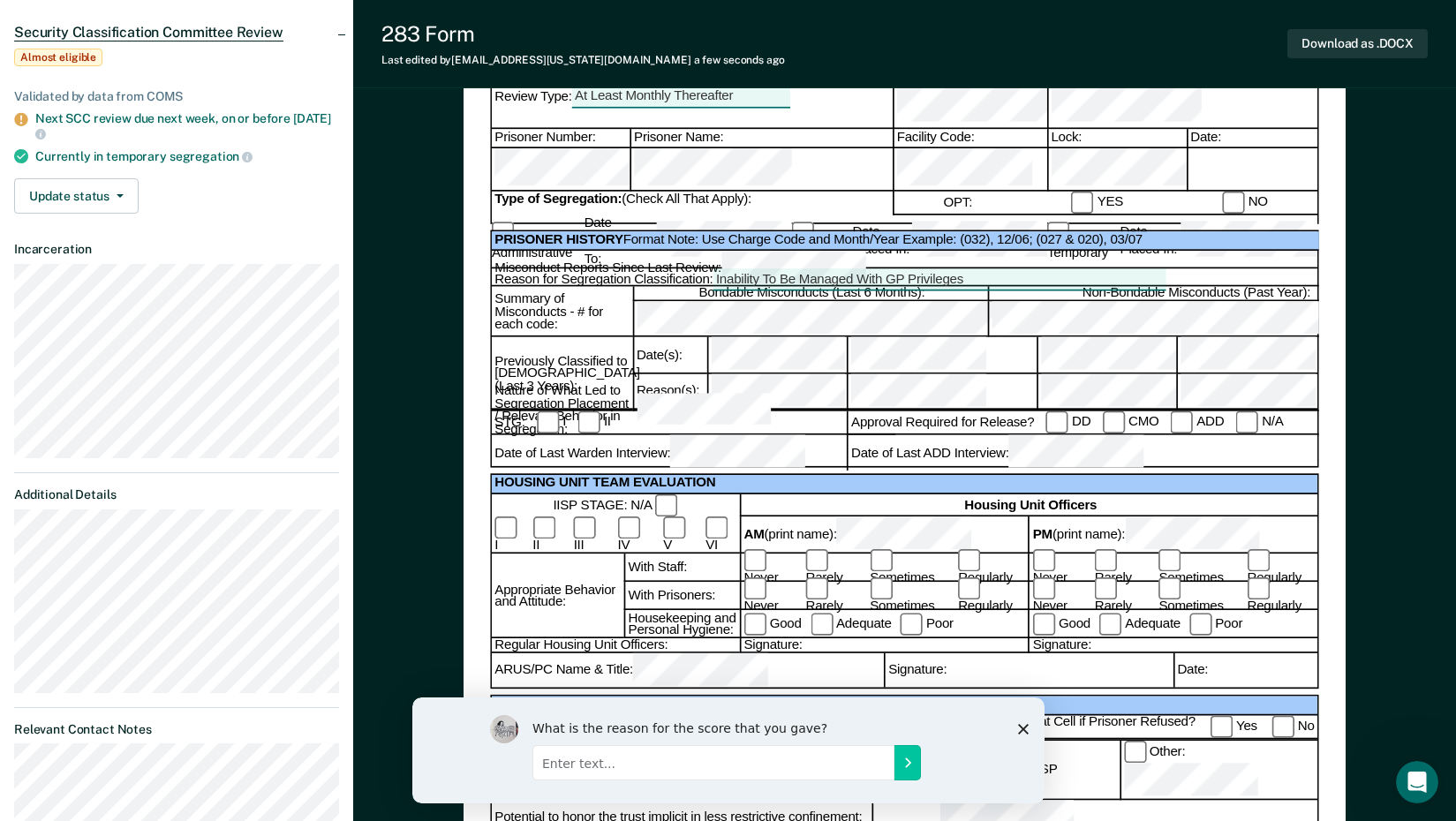
scroll to position [177, 0]
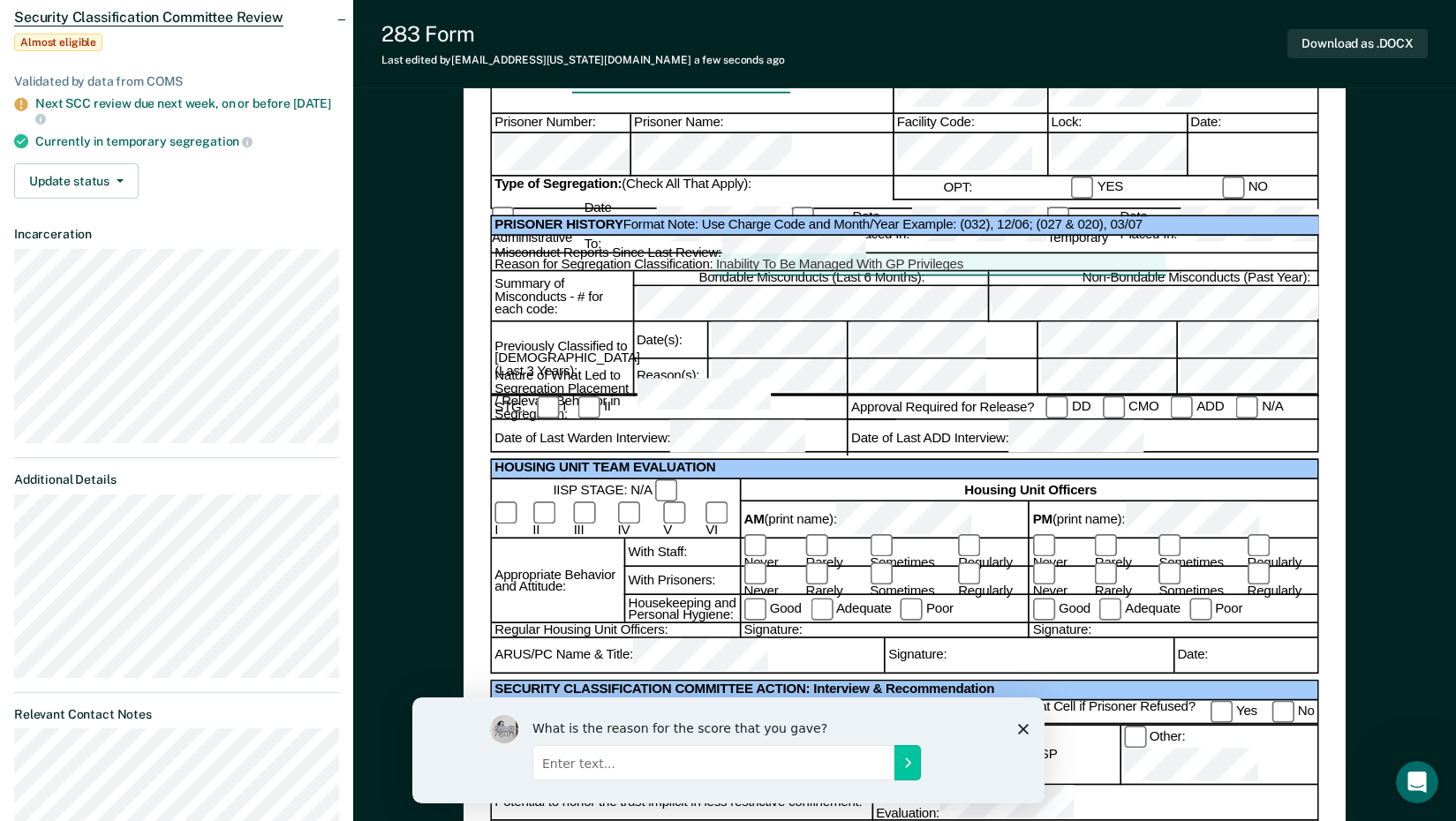
click at [618, 419] on div "STG: I II" at bounding box center [694, 407] width 404 height 23
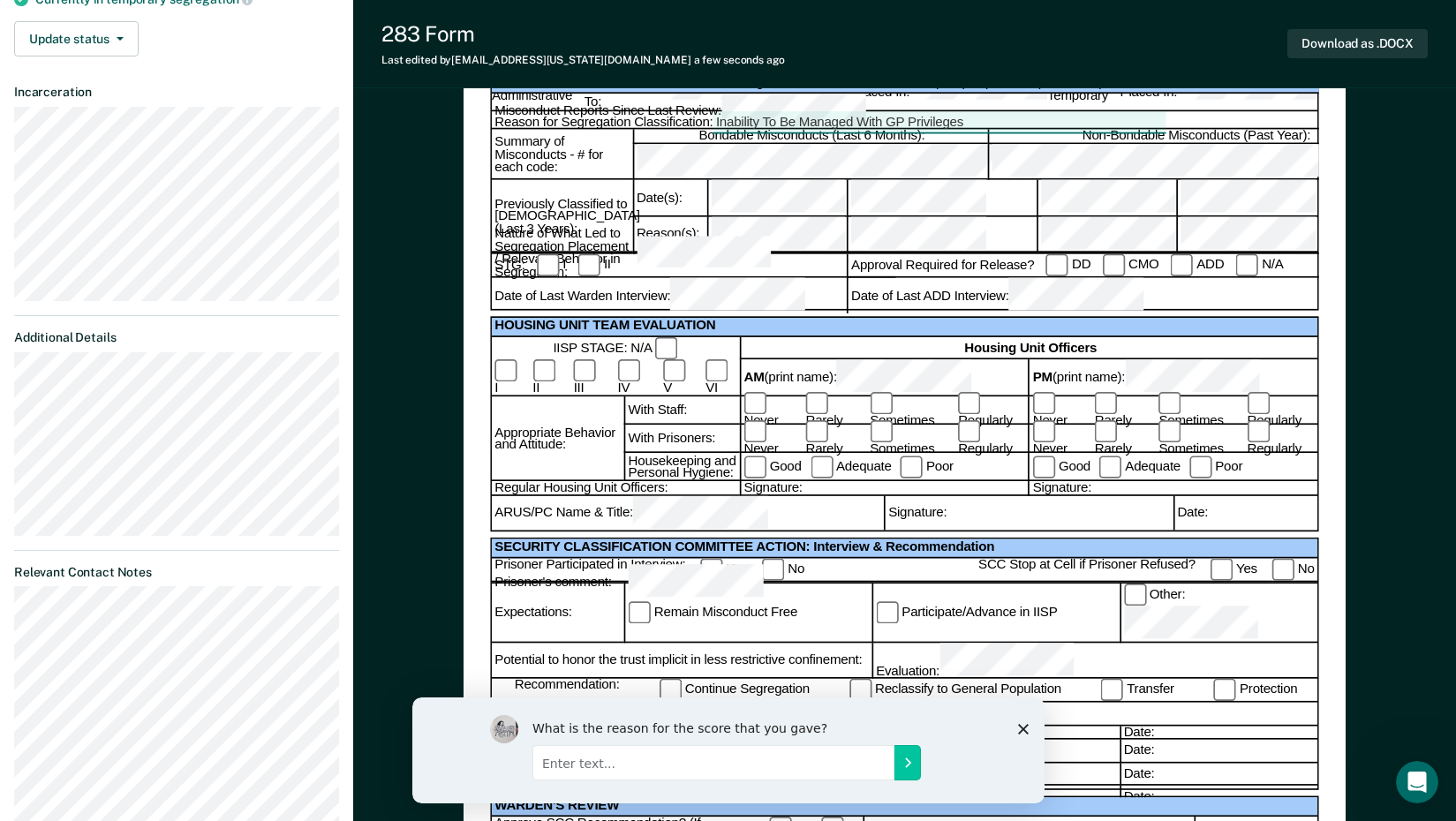
scroll to position [265, 0]
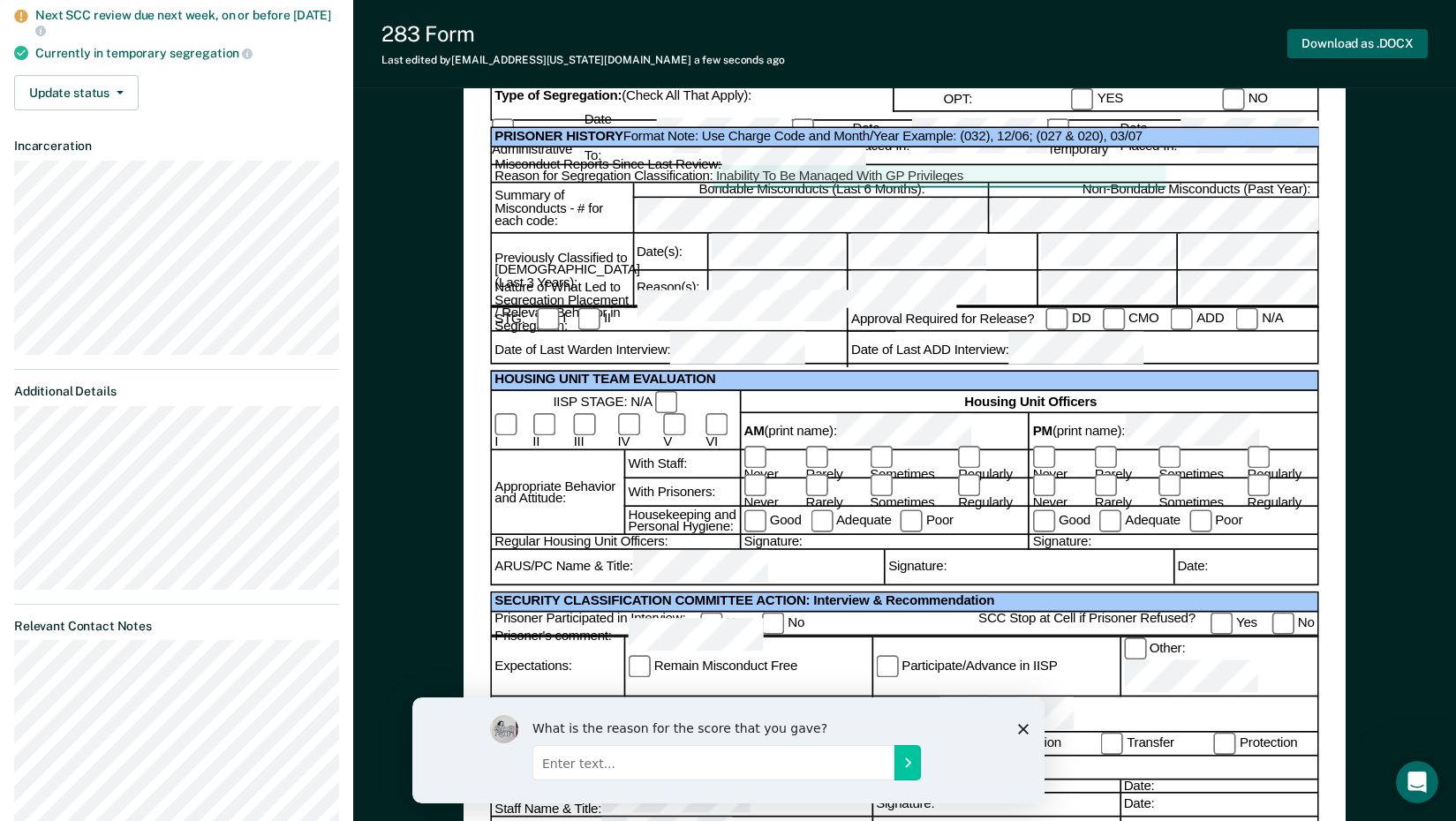
click at [1353, 47] on button "Download as .DOCX" at bounding box center [1358, 43] width 140 height 29
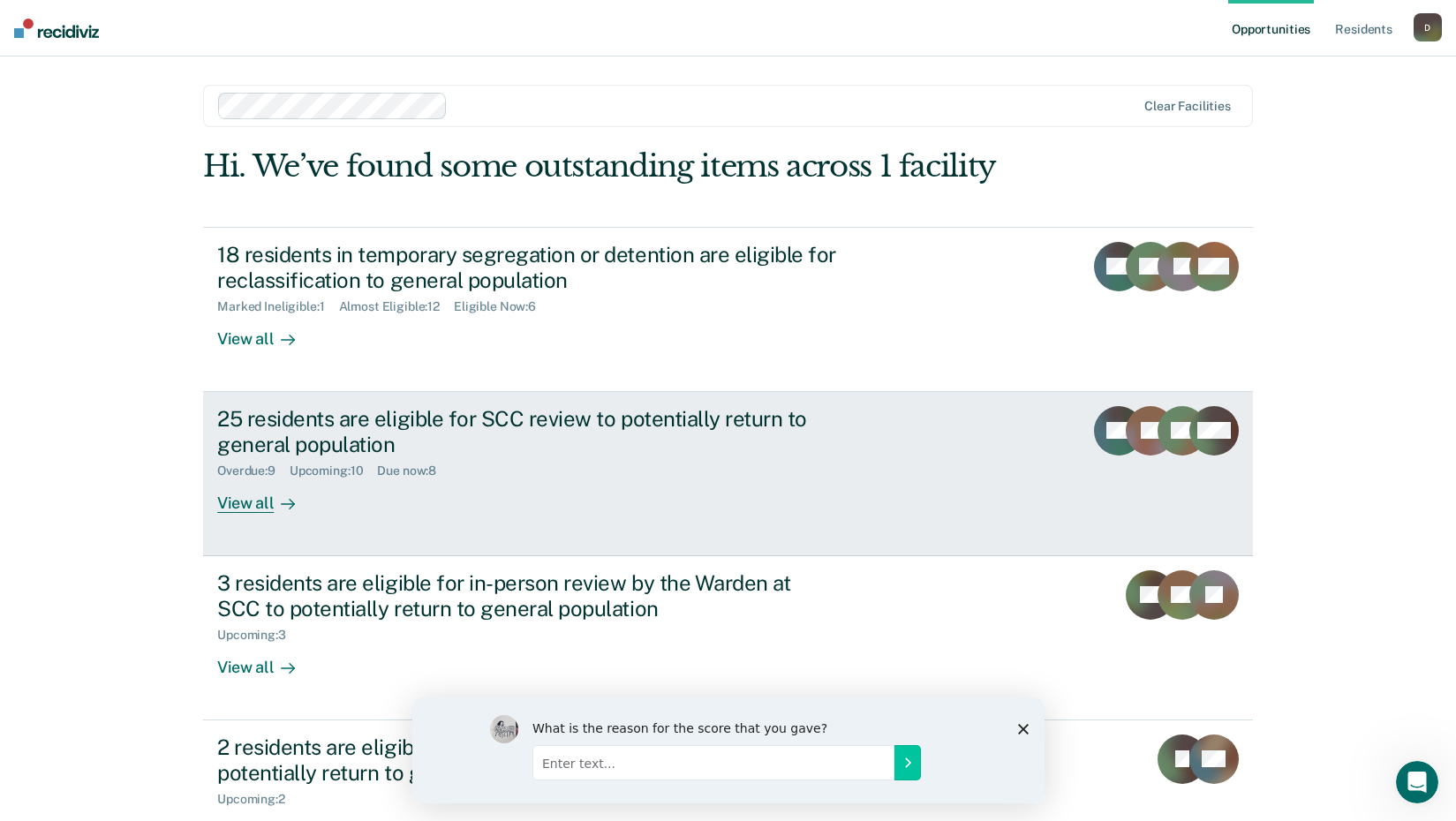
click at [539, 451] on div "25 residents are eligible for SCC review to potentially return to general popul…" at bounding box center [527, 432] width 620 height 51
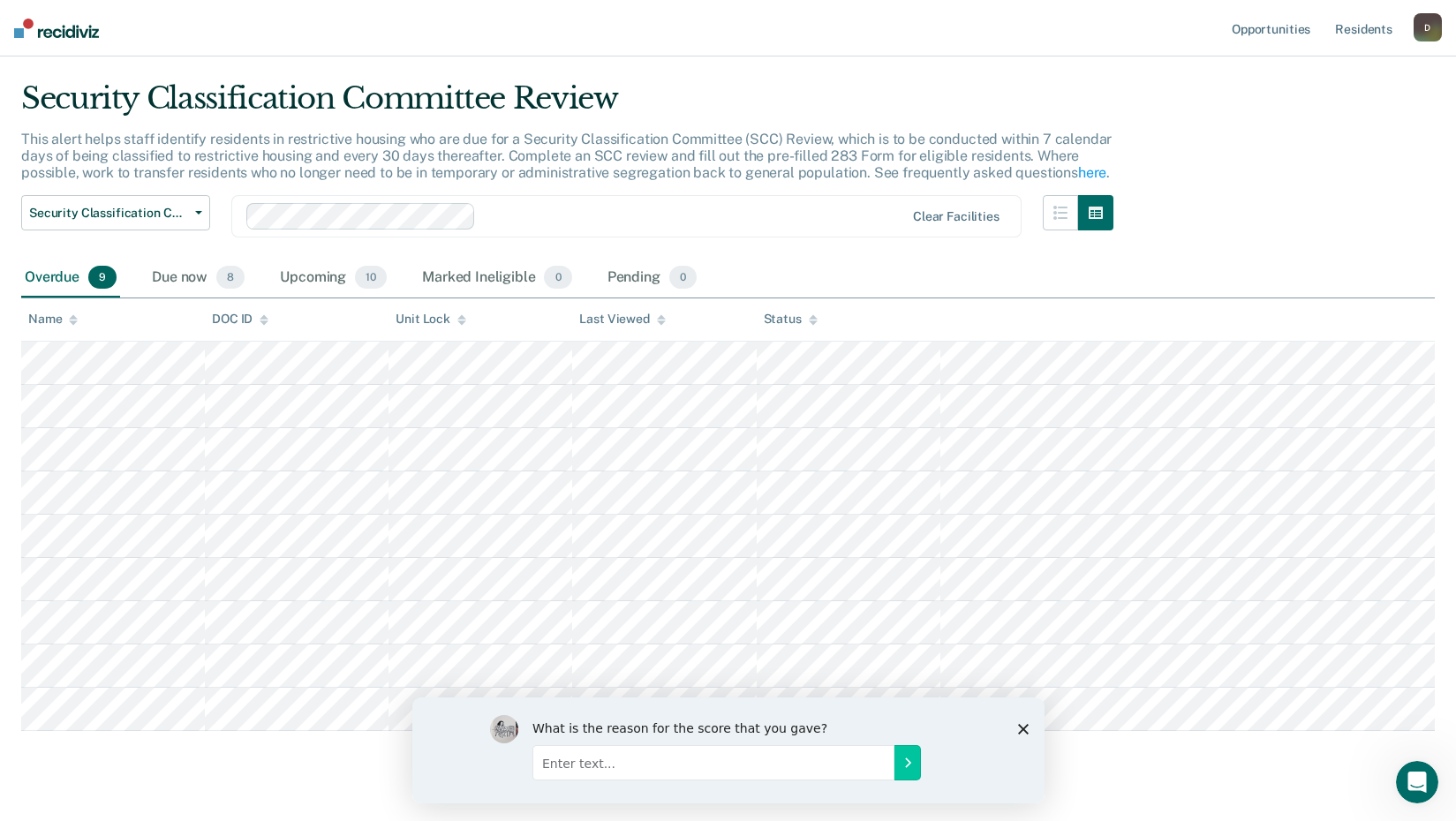
scroll to position [79, 0]
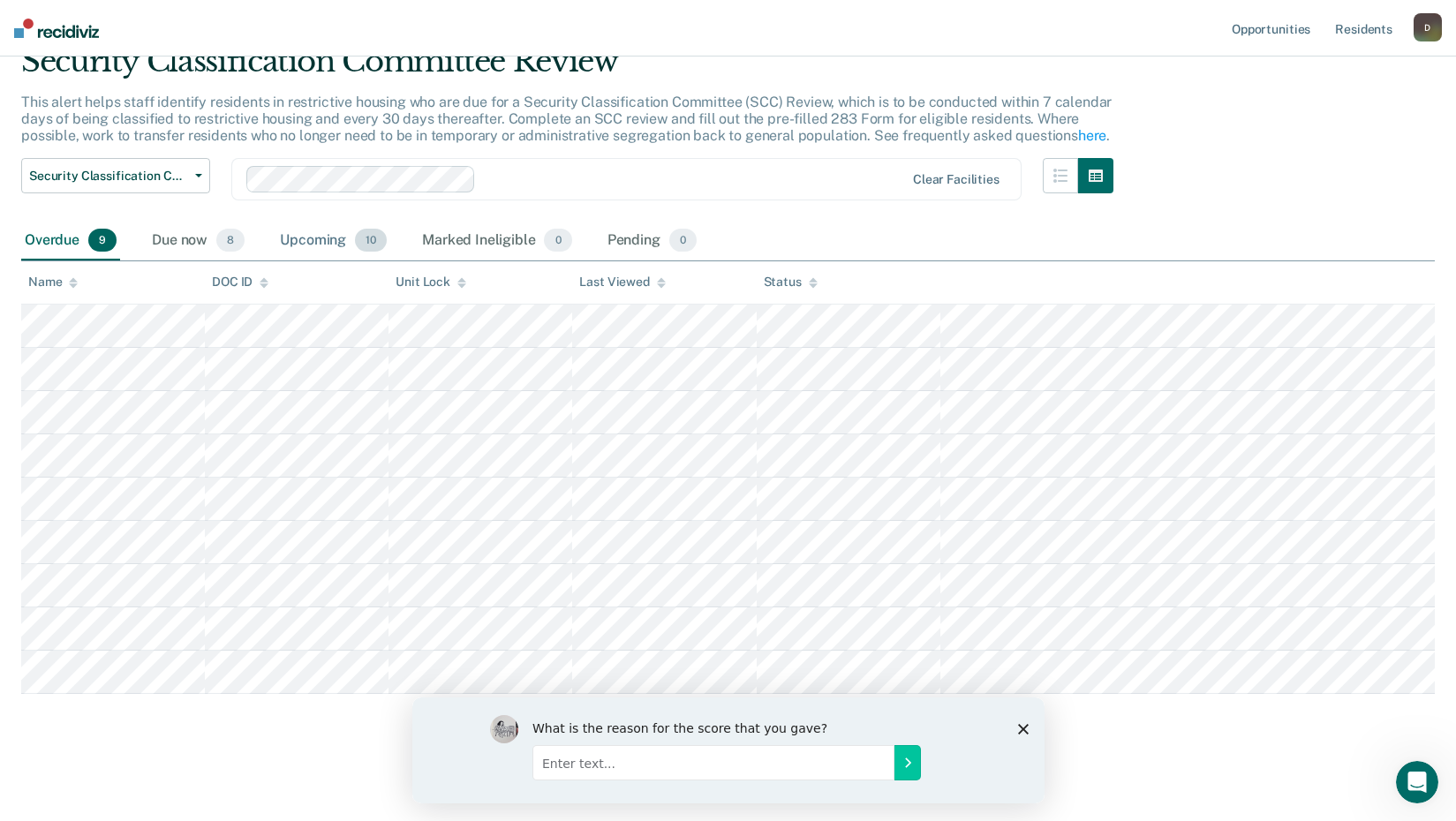
click at [363, 240] on span "10" at bounding box center [371, 240] width 32 height 23
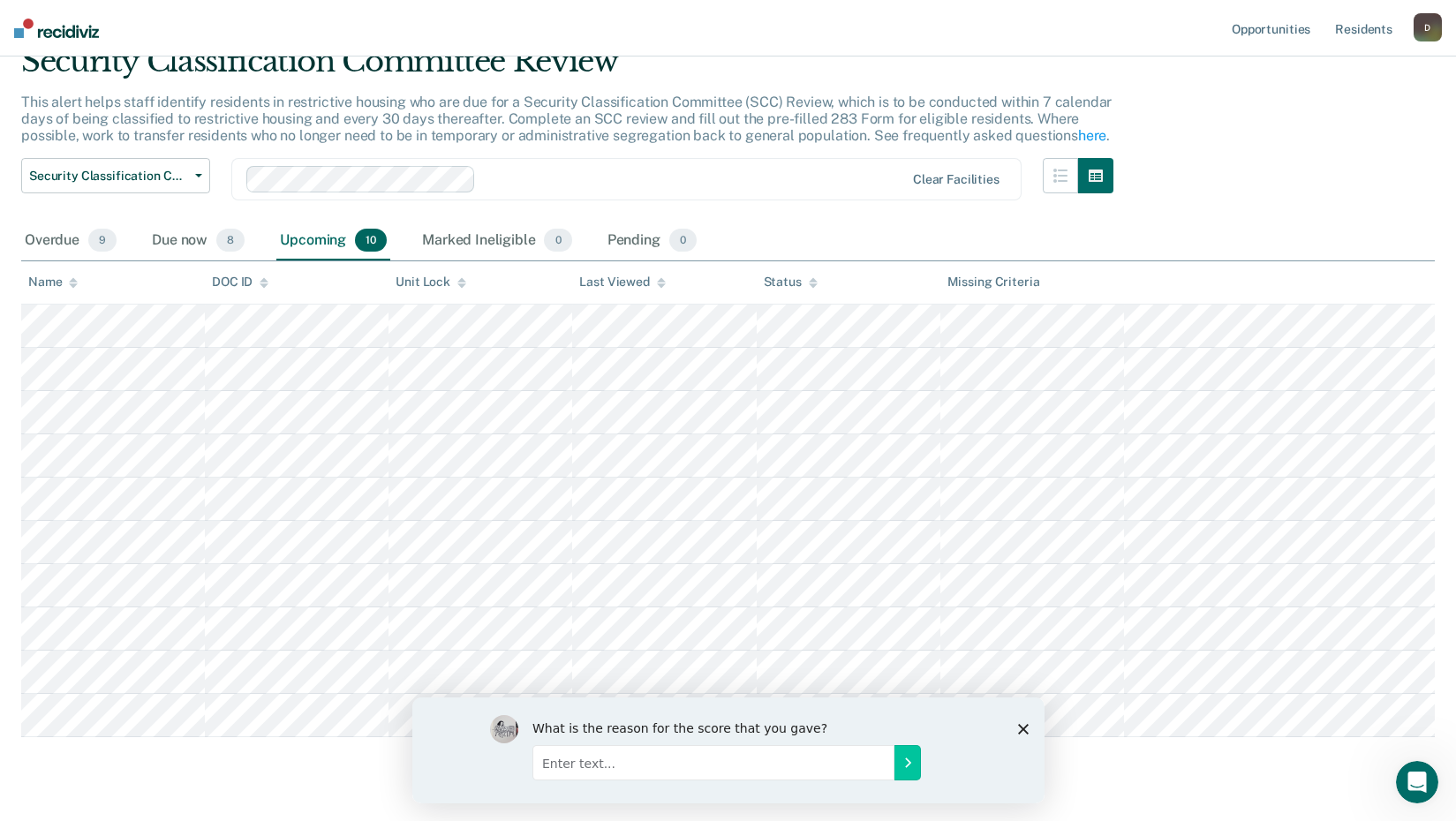
click at [332, 244] on div "Upcoming 10" at bounding box center [333, 241] width 114 height 38
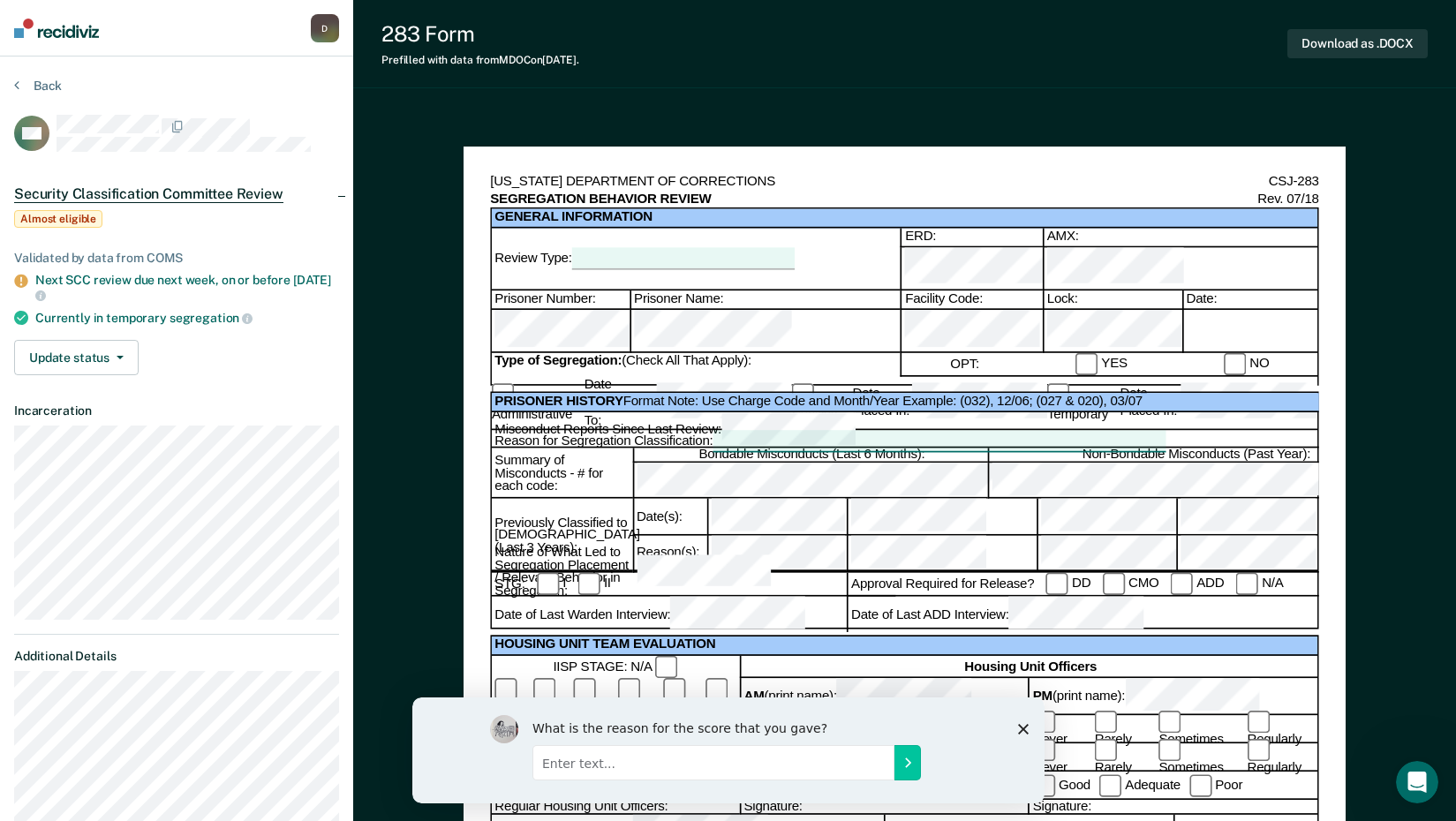
click at [775, 252] on div at bounding box center [684, 258] width 224 height 22
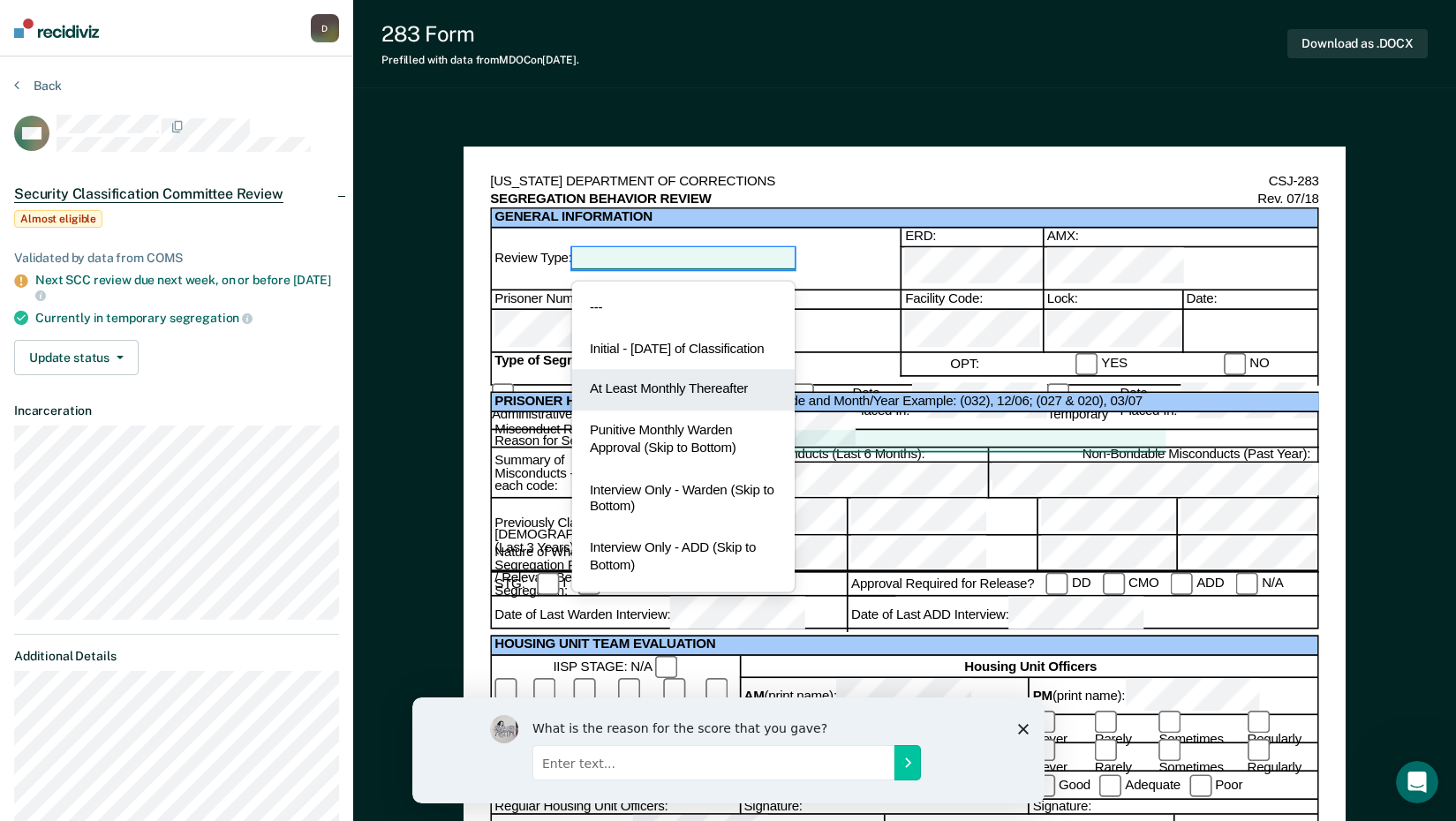
click at [669, 405] on div "At Least Monthly Thereafter" at bounding box center [684, 390] width 224 height 41
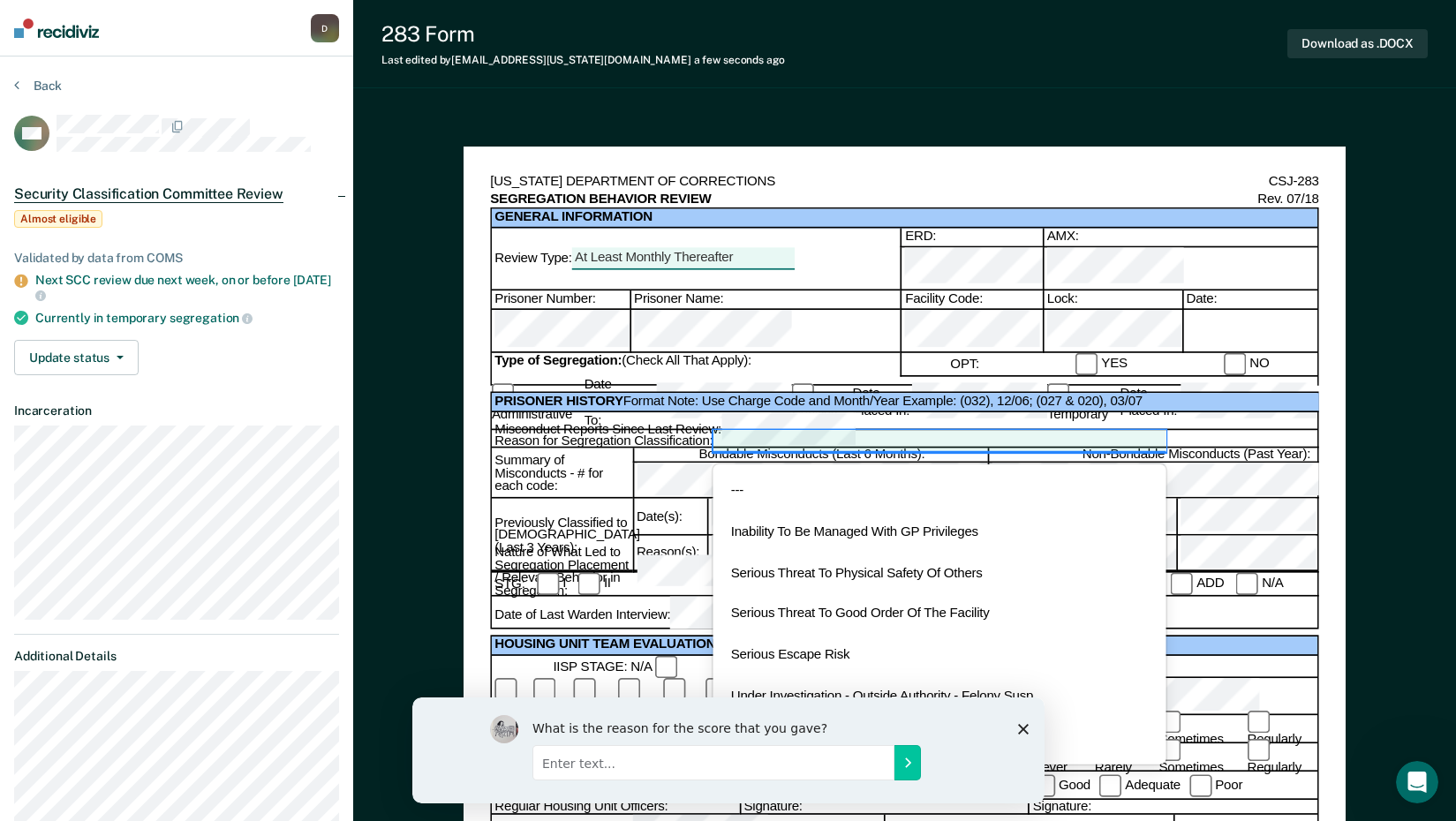
click at [793, 431] on div at bounding box center [938, 441] width 452 height 22
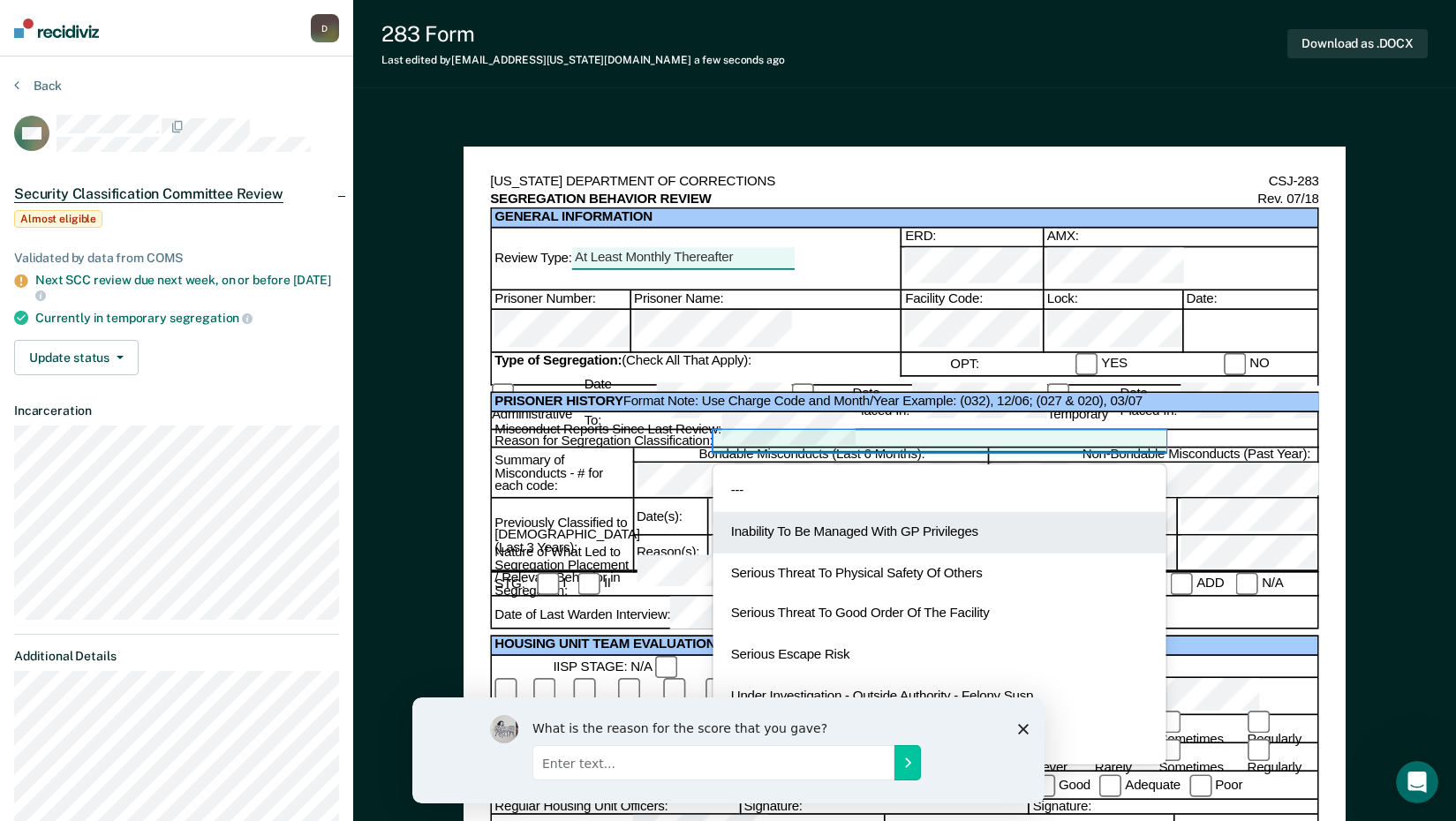
click at [852, 512] on div "Inability To Be Managed With GP Privileges" at bounding box center [938, 533] width 452 height 41
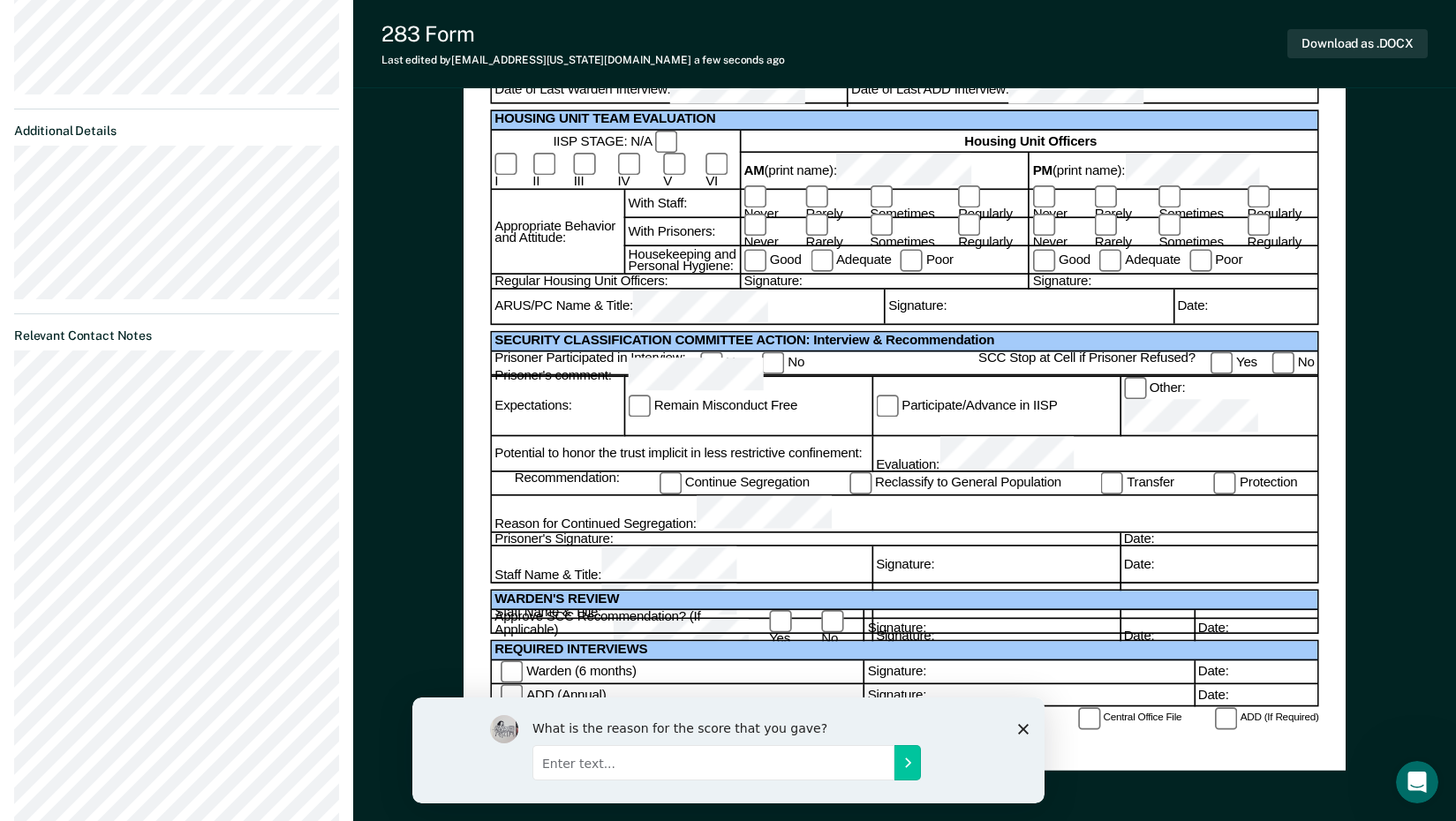
scroll to position [530, 0]
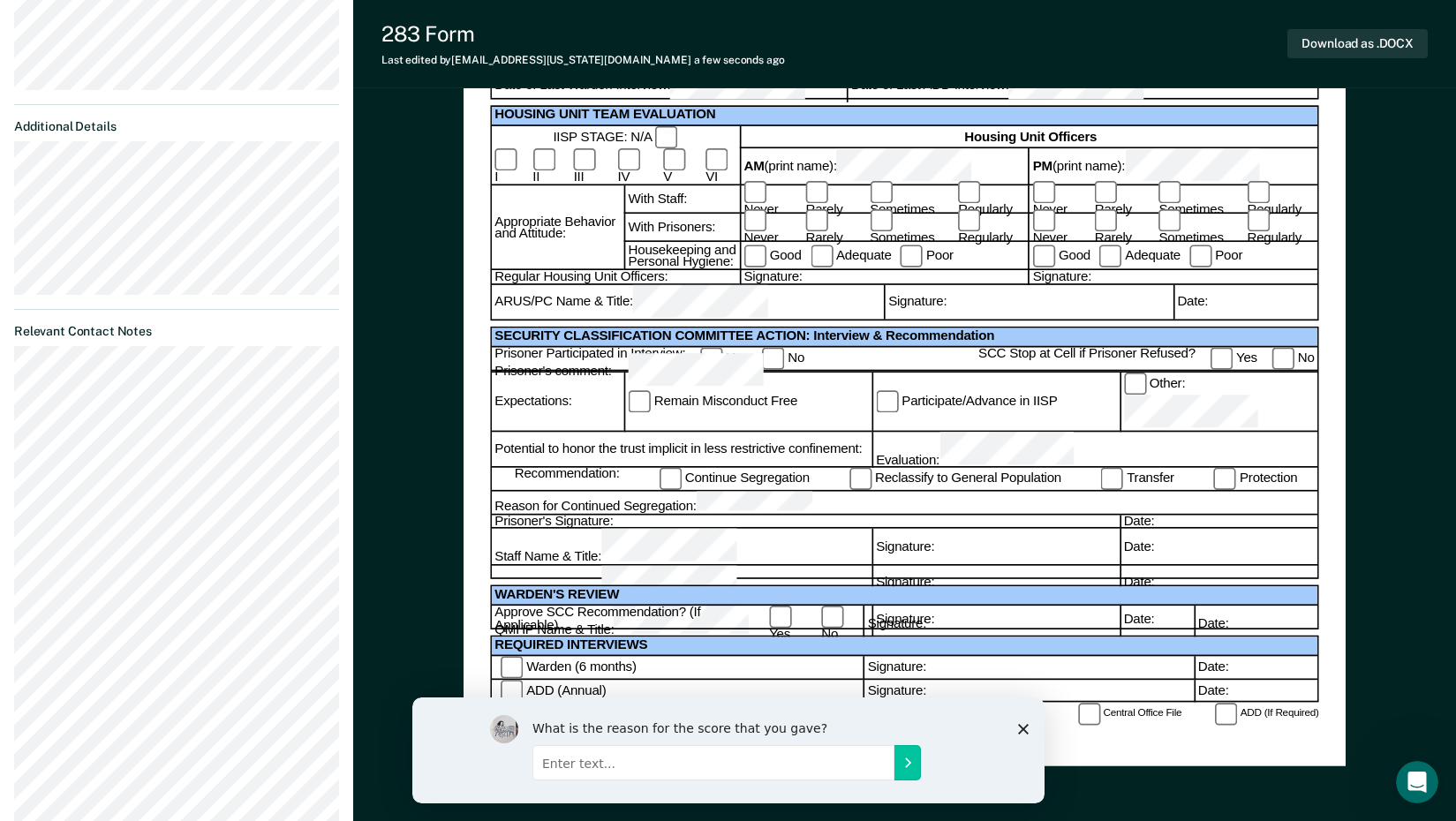
click at [1178, 515] on div "Date:" at bounding box center [1217, 521] width 198 height 14
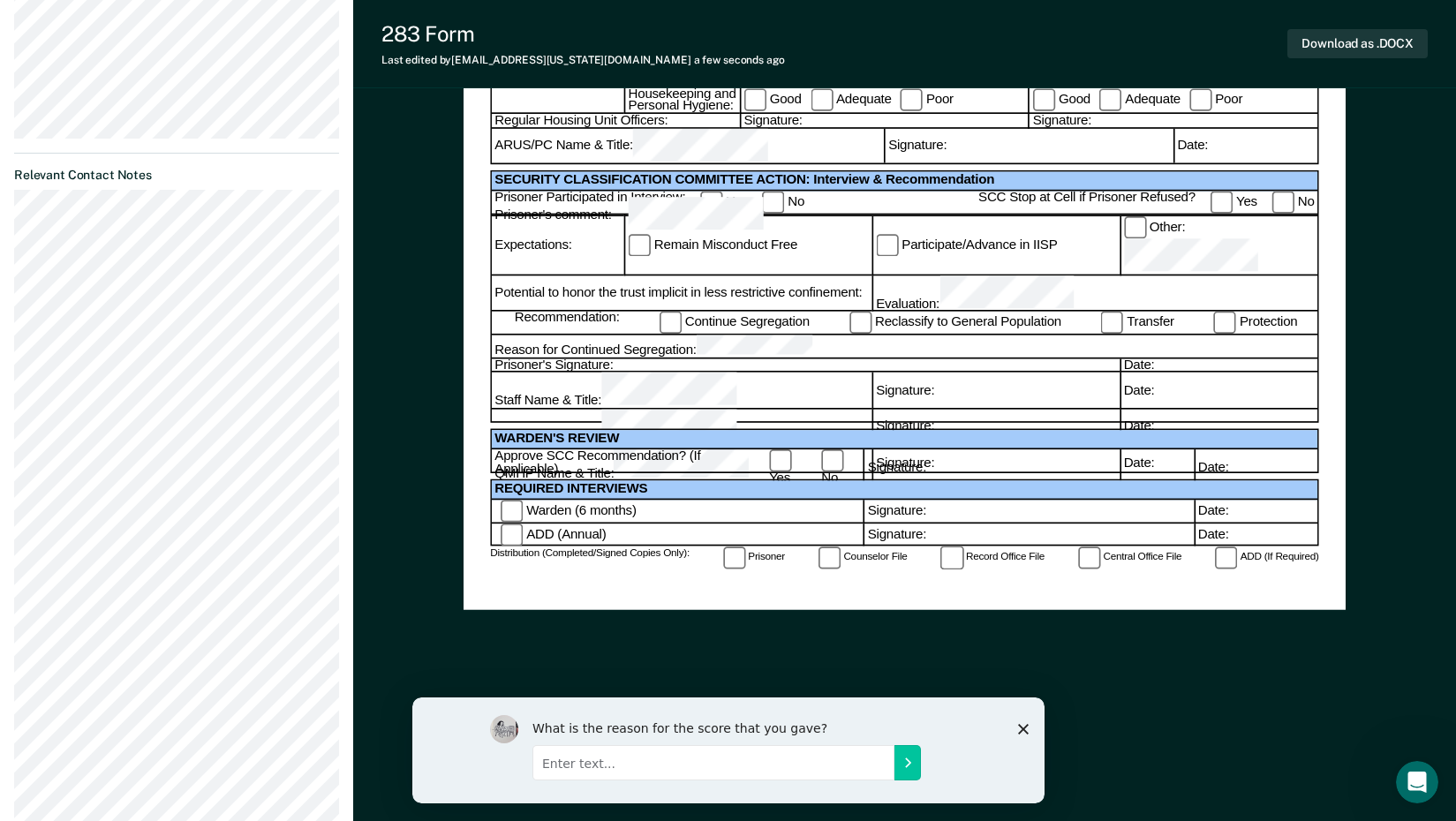
scroll to position [795, 0]
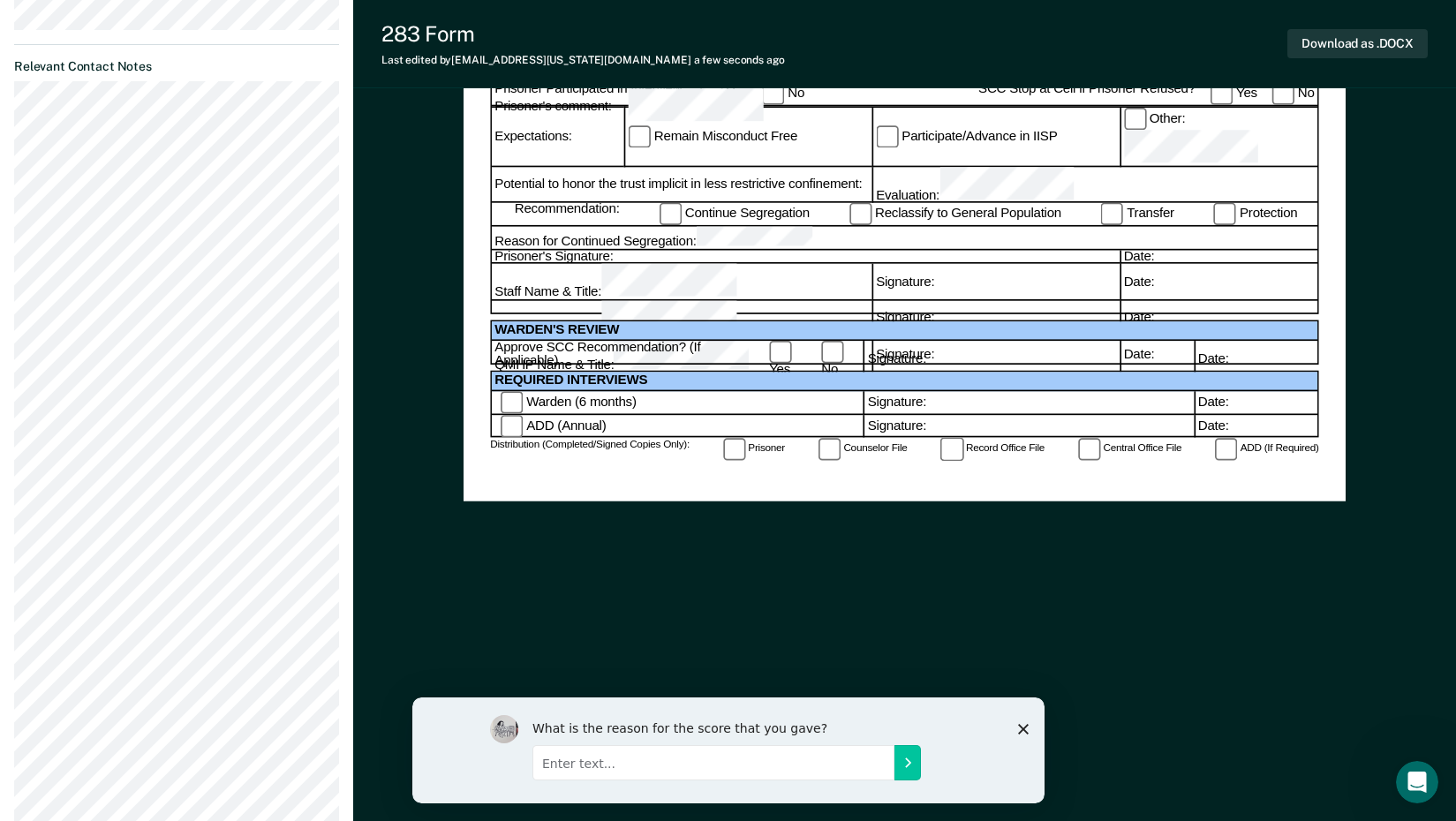
click at [657, 250] on div "Prisoner's Signature:" at bounding box center [805, 257] width 627 height 14
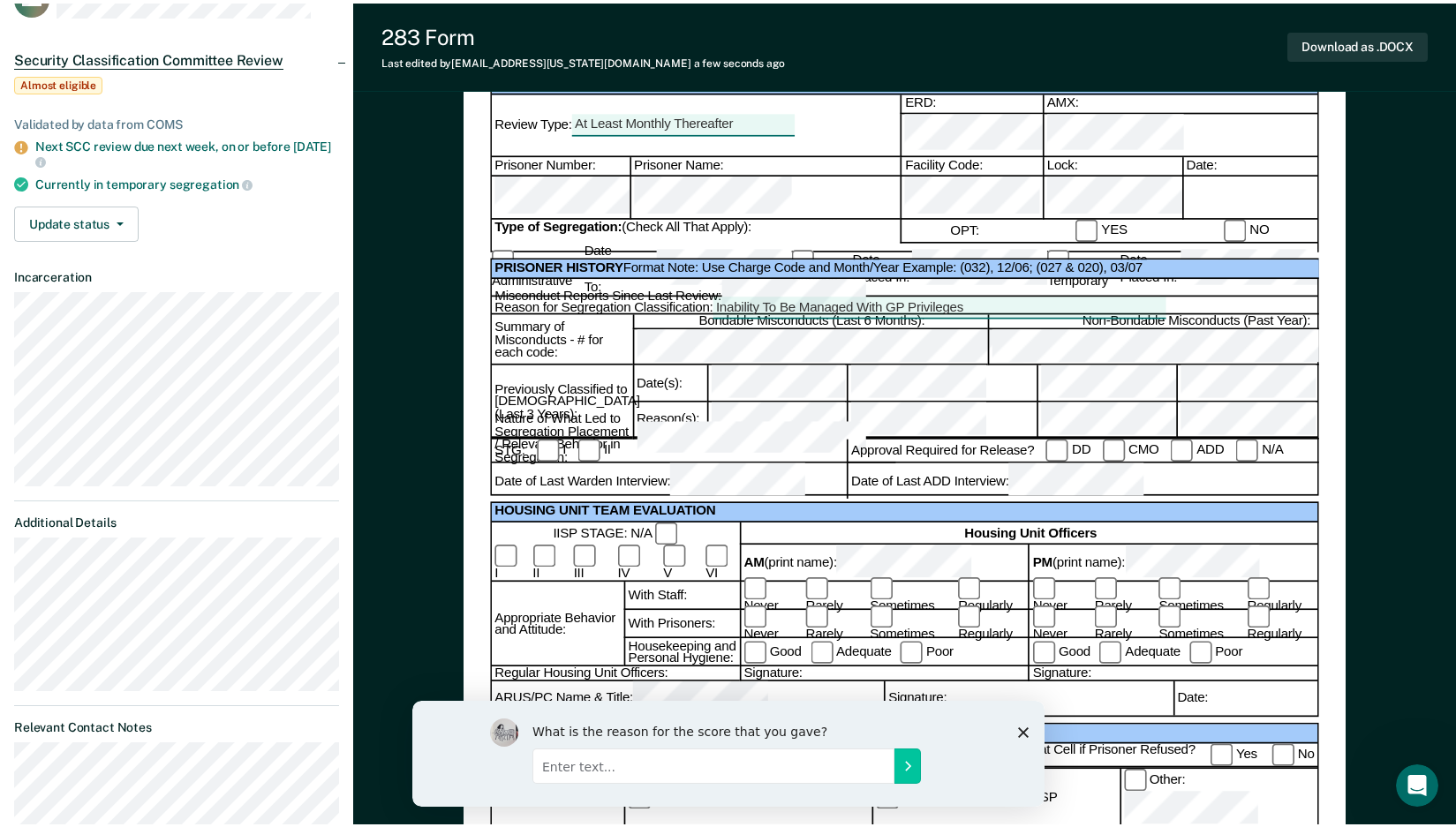
scroll to position [0, 0]
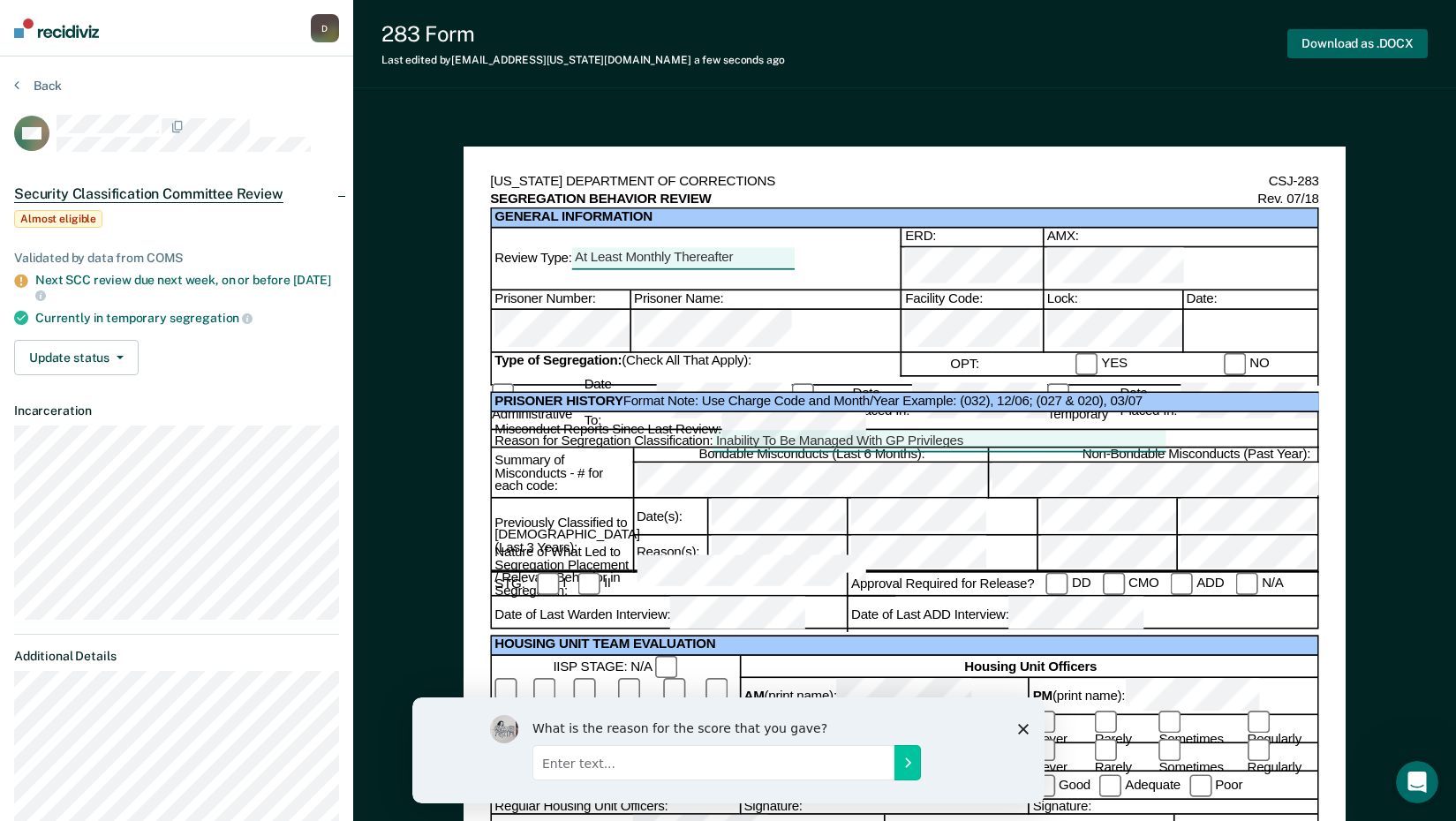
click at [1360, 38] on button "Download as .DOCX" at bounding box center [1358, 43] width 140 height 29
